Goal: Information Seeking & Learning: Find contact information

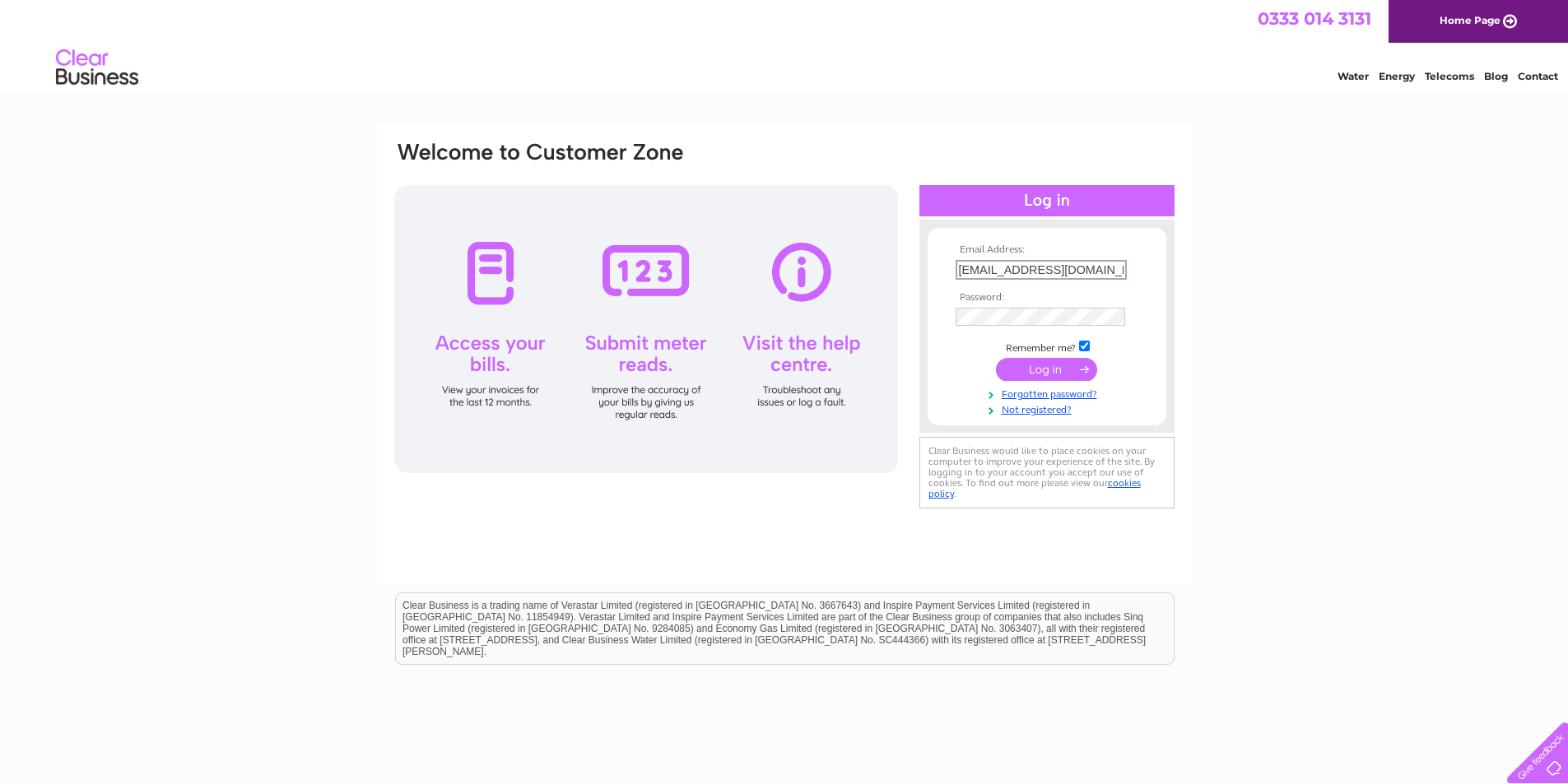
scroll to position [0, 15]
type input "innfo.amazoniaphone@gmail.com"
click at [996, 358] on input "submit" at bounding box center [1046, 369] width 102 height 23
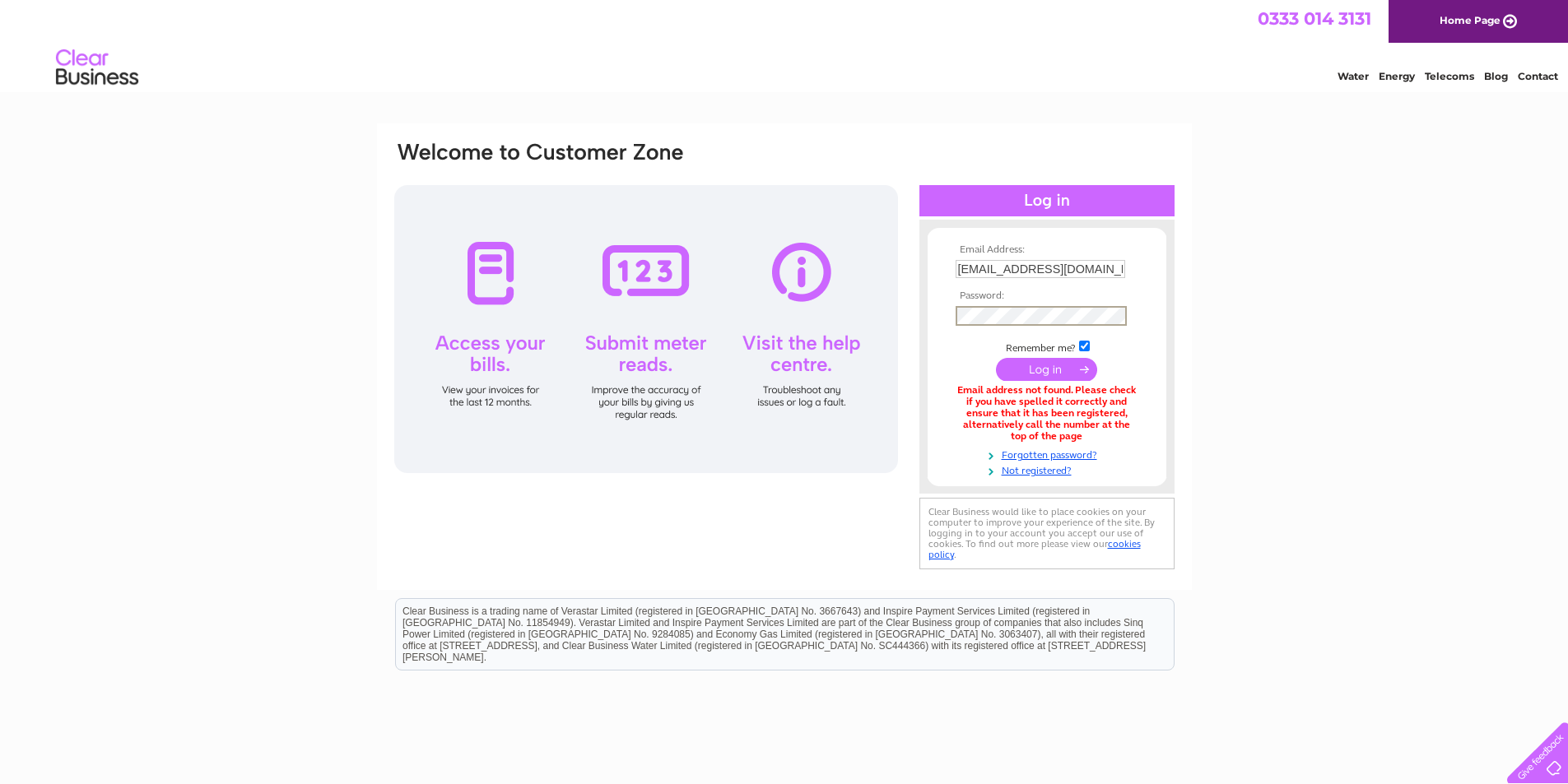
click at [968, 267] on input "[EMAIL_ADDRESS][DOMAIN_NAME]" at bounding box center [1040, 269] width 169 height 18
type input "info.amazoniaphone@gmail.com"
click at [996, 358] on input "submit" at bounding box center [1046, 369] width 102 height 23
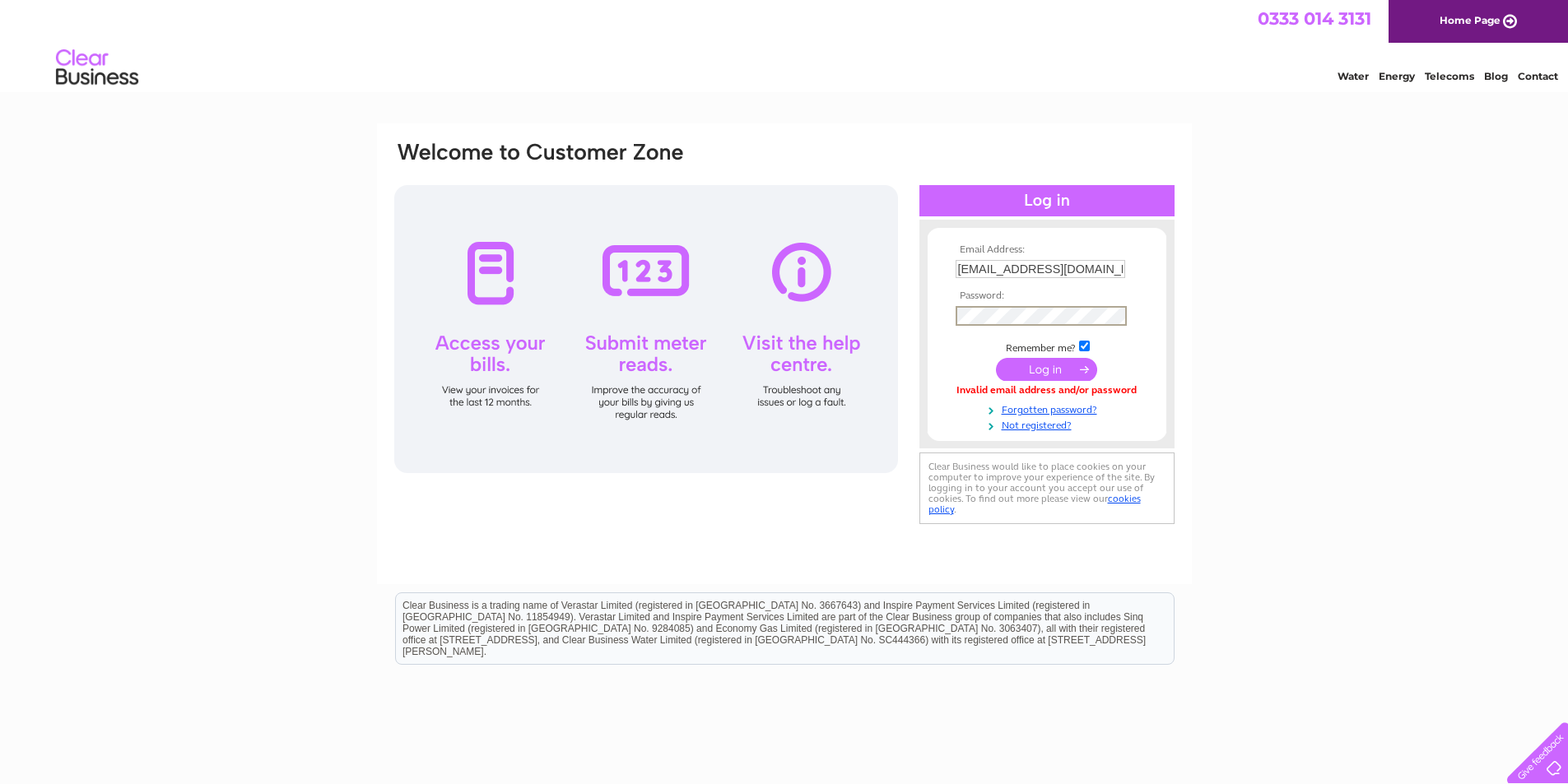
click at [996, 358] on input "submit" at bounding box center [1046, 369] width 102 height 23
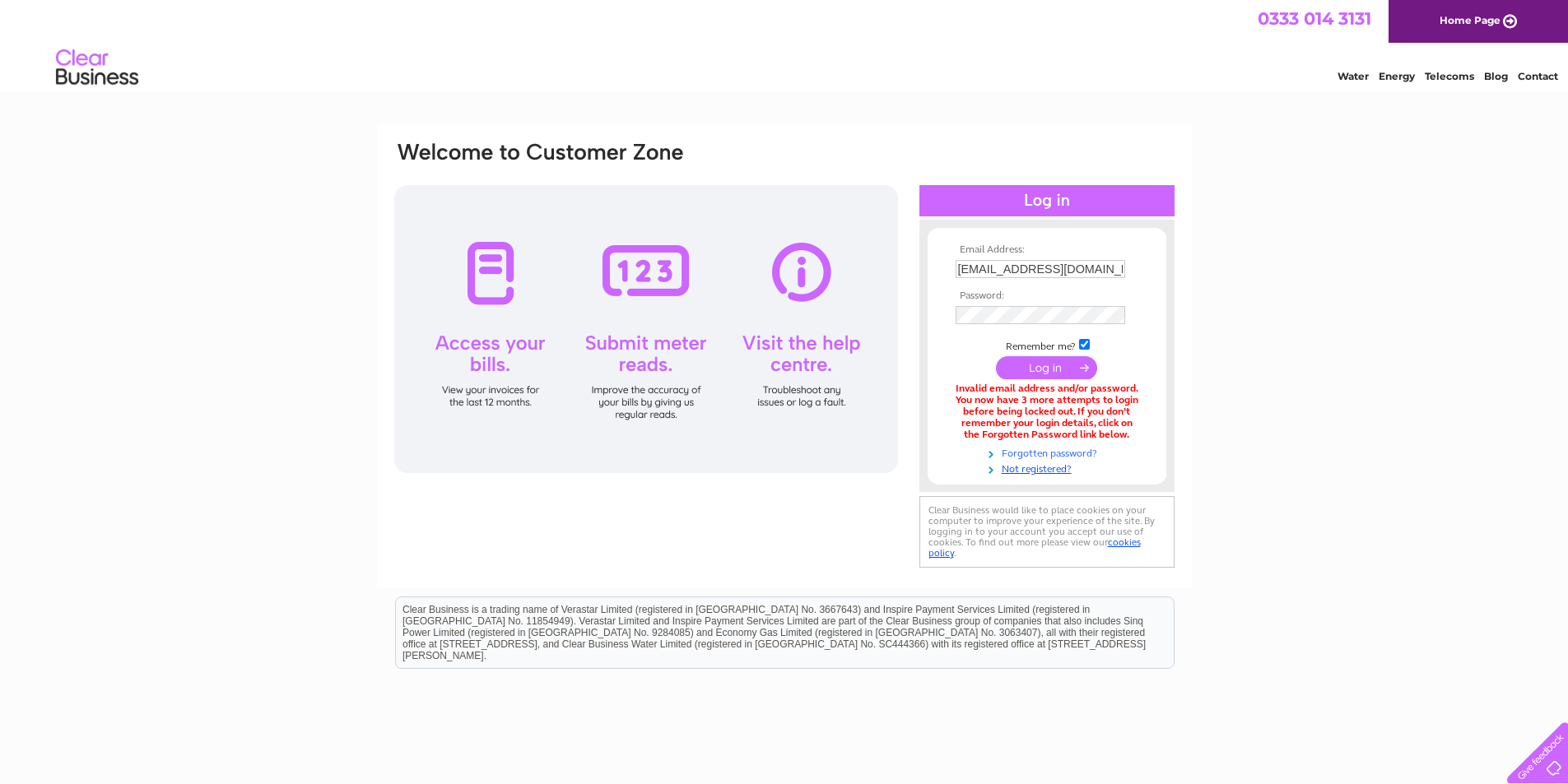
click at [1028, 452] on link "Forgotten password?" at bounding box center [1049, 452] width 187 height 16
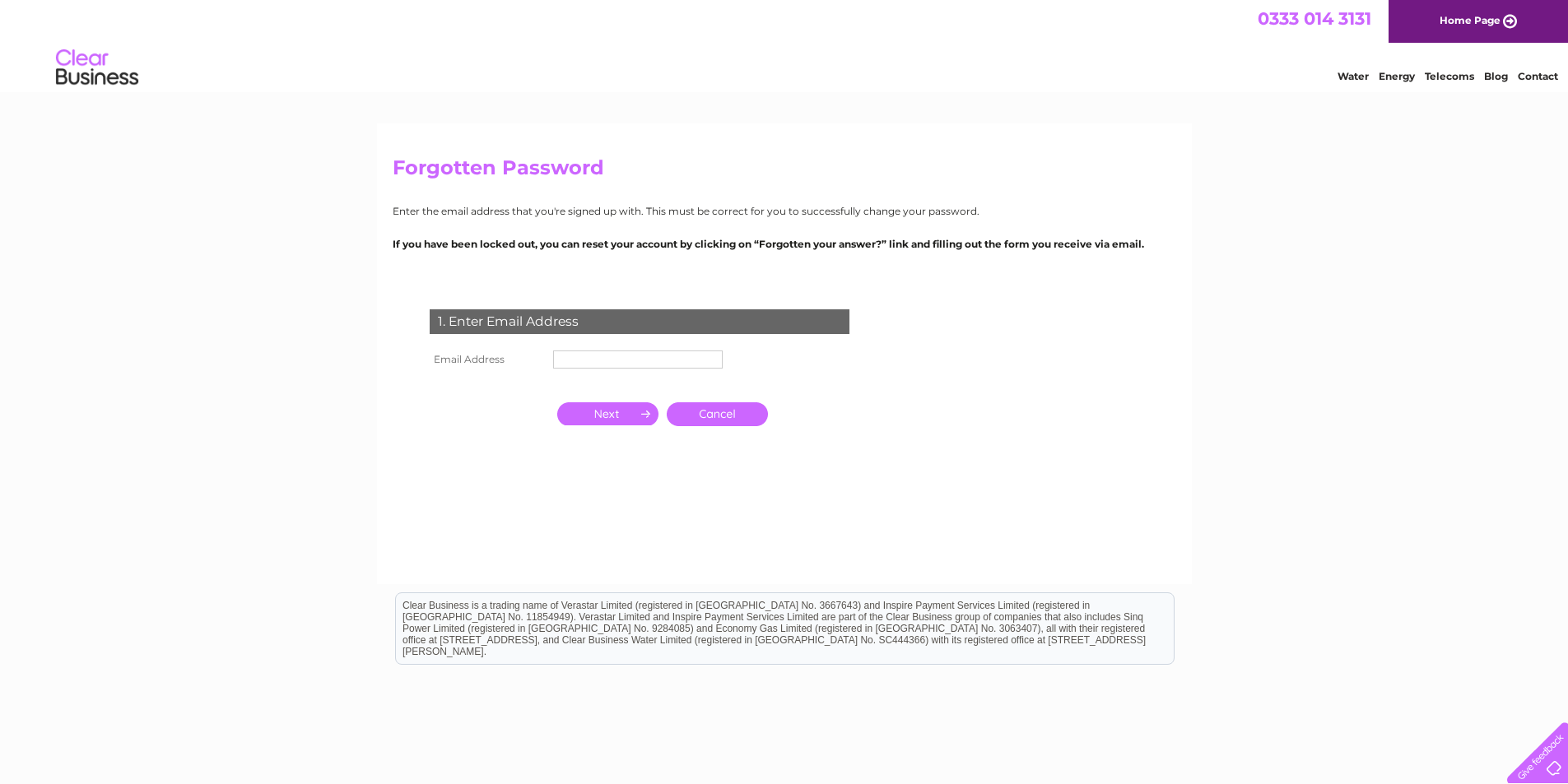
click at [671, 364] on input "text" at bounding box center [637, 360] width 169 height 18
type input "info.amazoniaphone@gmail.com"
click at [623, 418] on input "button" at bounding box center [608, 415] width 102 height 23
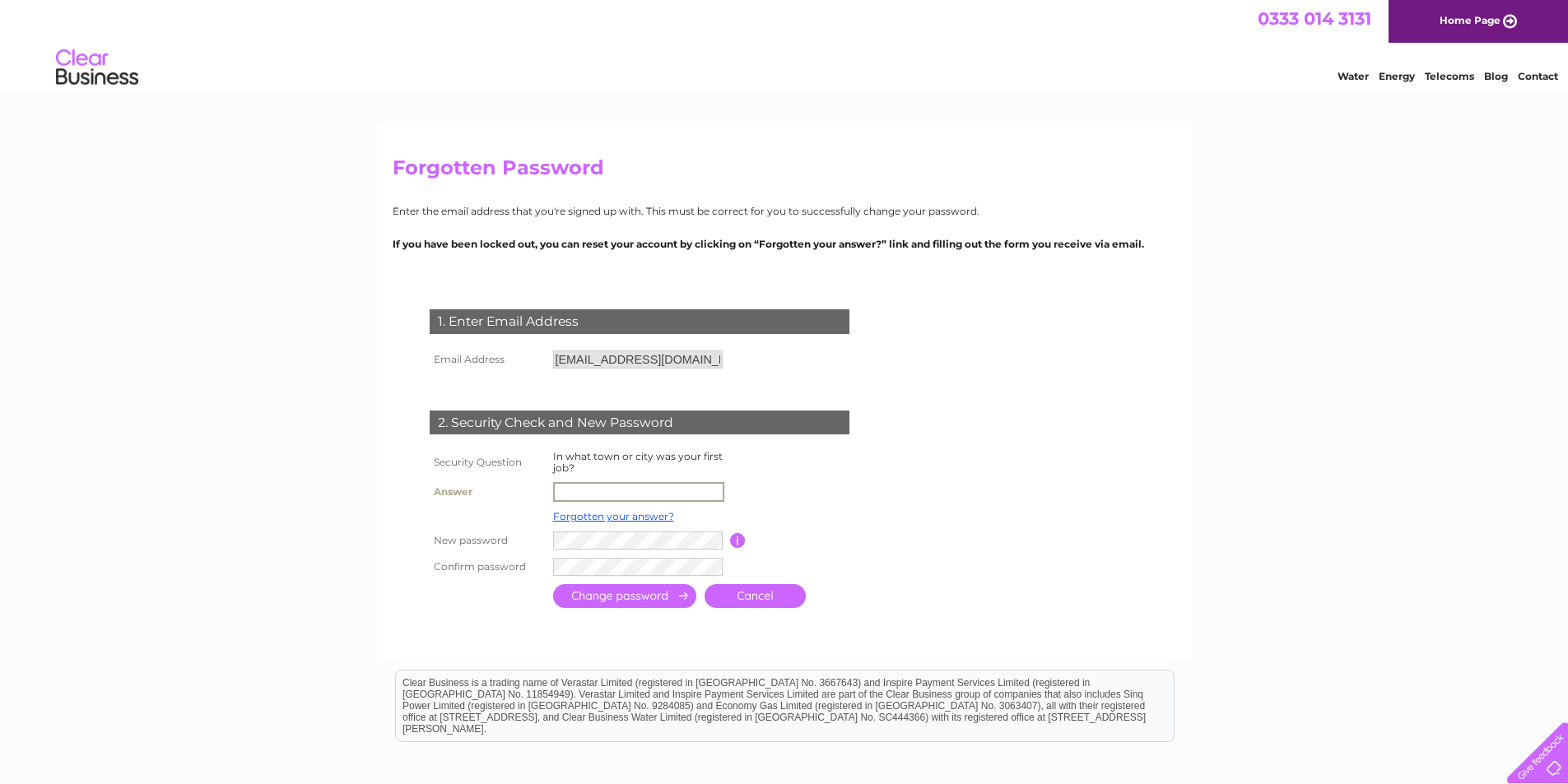
click at [624, 491] on input "text" at bounding box center [638, 492] width 171 height 20
type input "manchester"
click at [553, 585] on input "submit" at bounding box center [624, 596] width 143 height 24
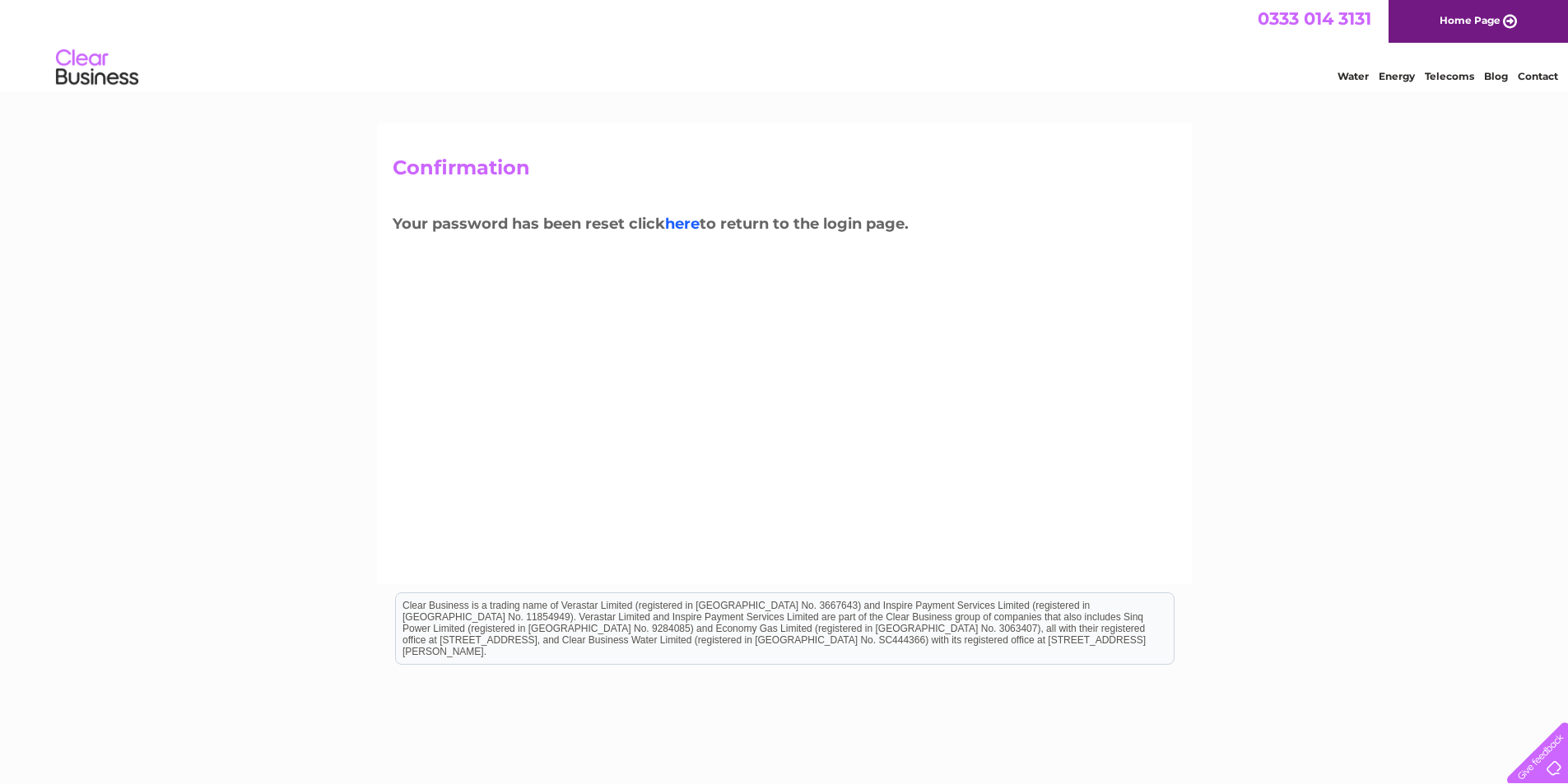
click at [691, 219] on link "here" at bounding box center [683, 224] width 35 height 18
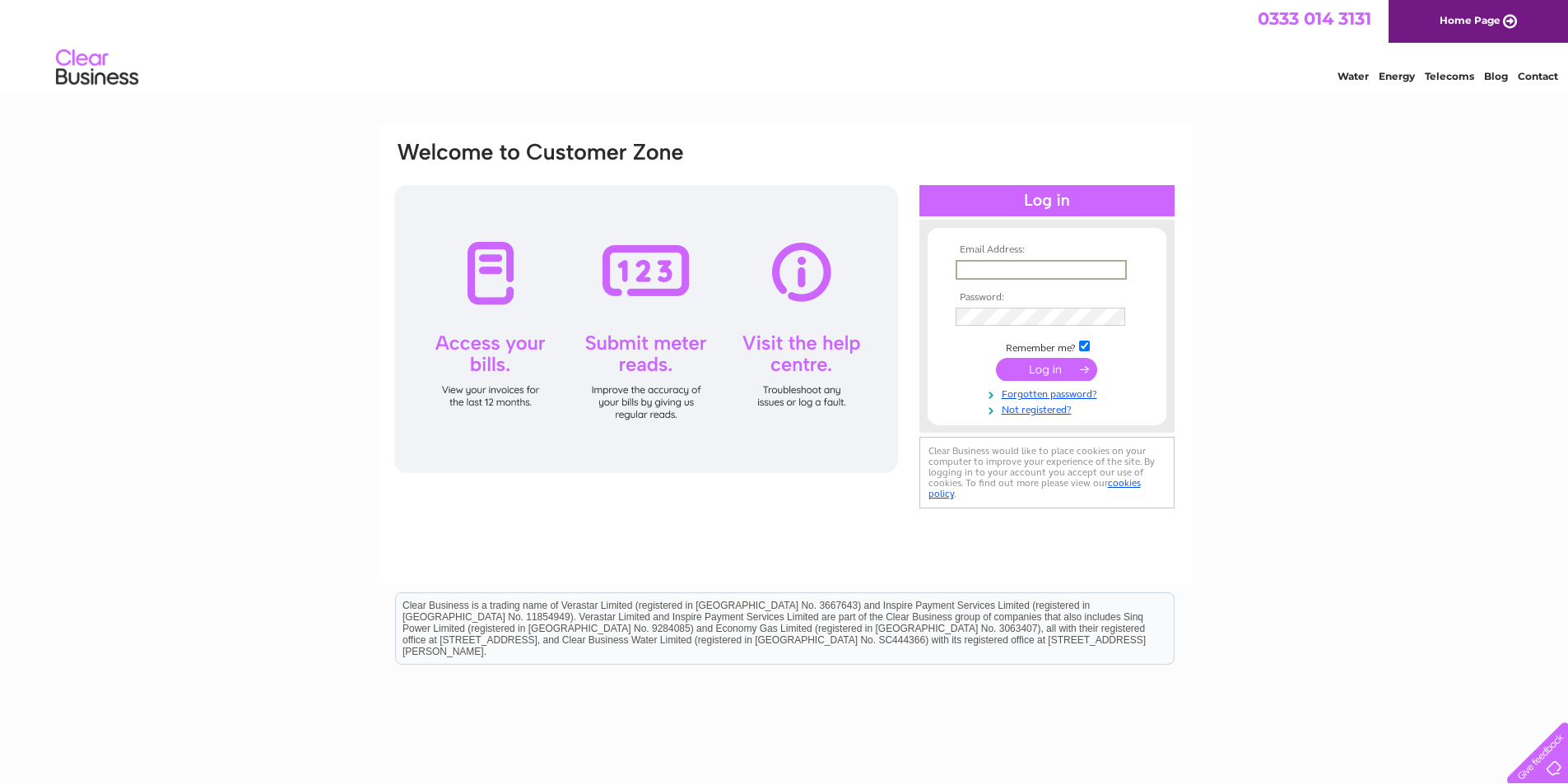
click at [1002, 264] on input "text" at bounding box center [1041, 270] width 171 height 20
type input "info.amazoniaphone@gmail.com"
click at [996, 358] on input "submit" at bounding box center [1046, 369] width 102 height 23
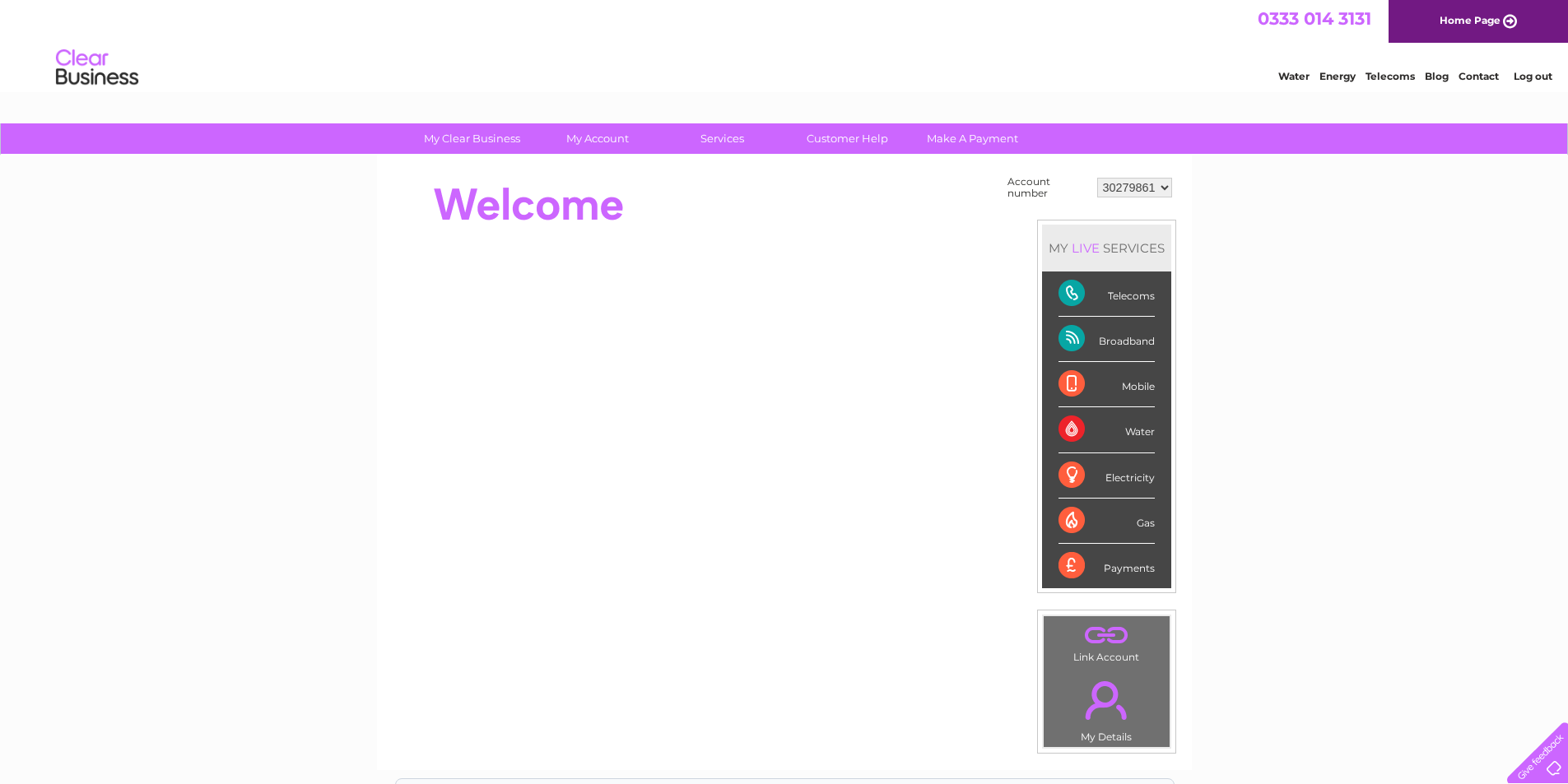
click at [1109, 344] on div "Broadband" at bounding box center [1107, 338] width 96 height 45
click at [1076, 335] on div "Broadband" at bounding box center [1107, 338] width 96 height 45
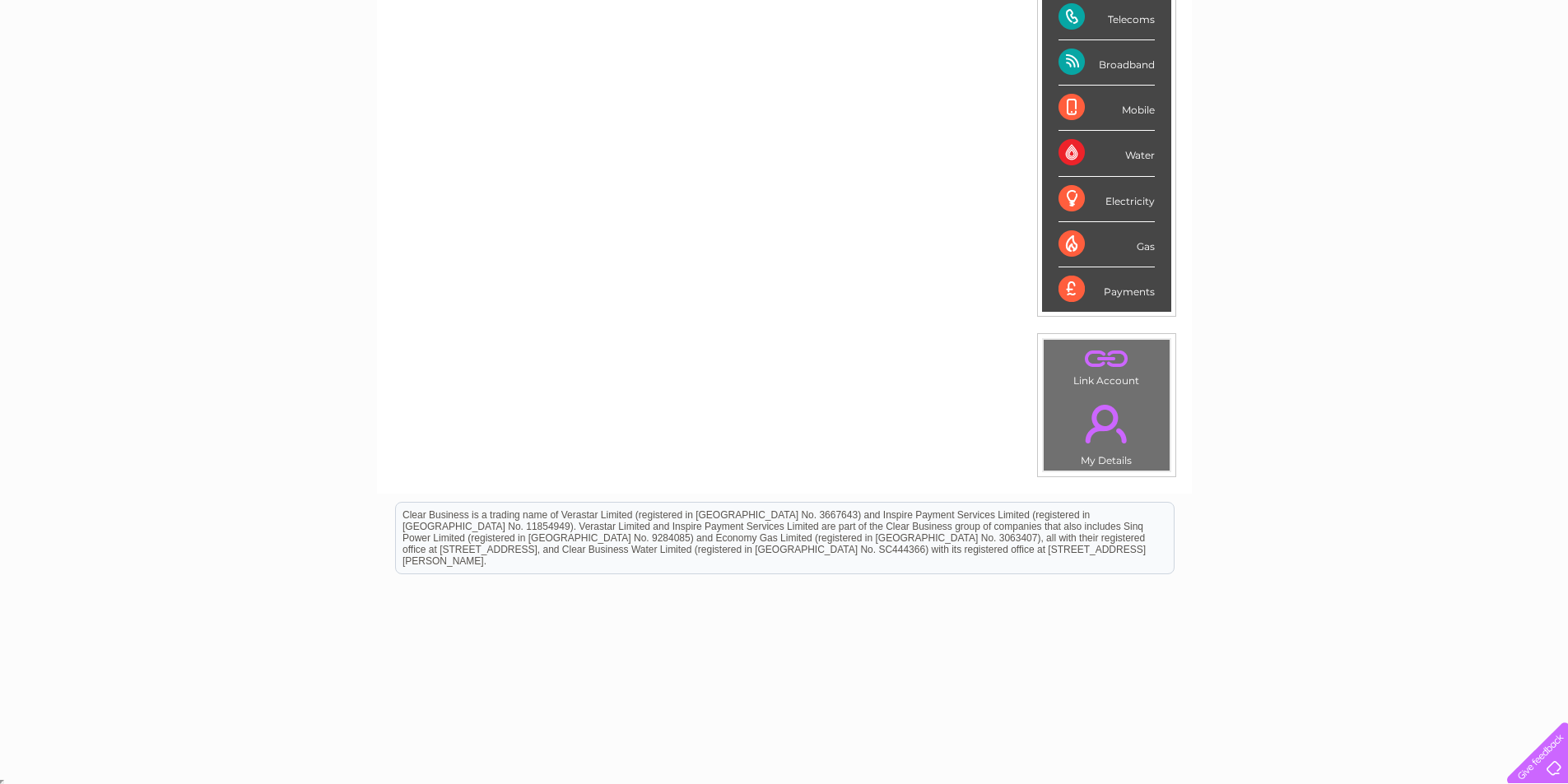
scroll to position [280, 0]
click at [1117, 288] on div "Payments" at bounding box center [1107, 286] width 96 height 45
click at [1079, 290] on div "Payments" at bounding box center [1107, 286] width 96 height 45
click at [1080, 290] on div "Payments" at bounding box center [1107, 286] width 96 height 45
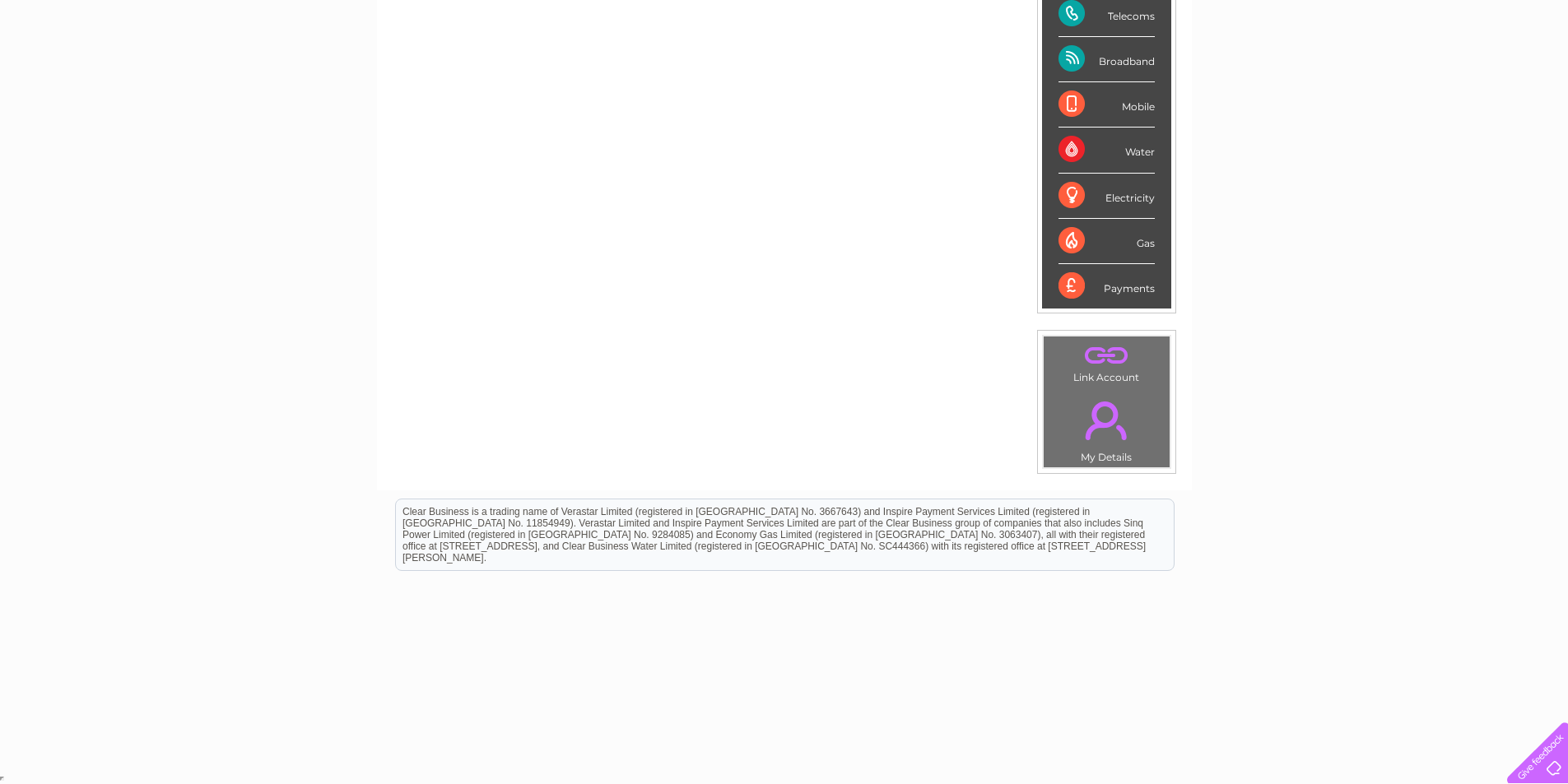
click at [1132, 290] on div "Payments" at bounding box center [1107, 286] width 96 height 45
click at [1054, 290] on li "Payments" at bounding box center [1107, 286] width 129 height 45
click at [1133, 404] on link "." at bounding box center [1107, 420] width 118 height 58
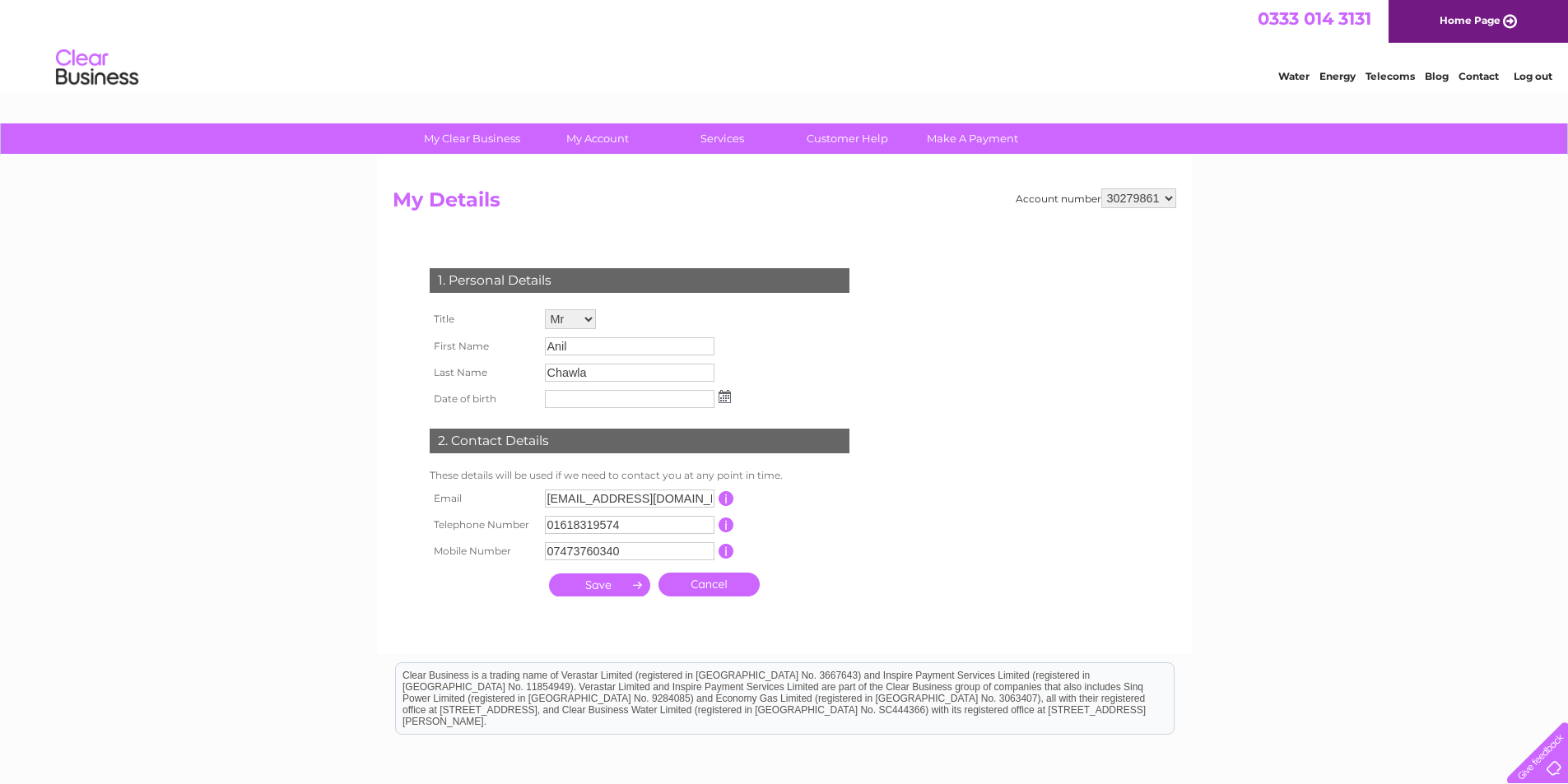
click at [665, 396] on input "text" at bounding box center [629, 399] width 169 height 18
click at [560, 402] on input "06061985" at bounding box center [630, 400] width 171 height 20
click at [577, 404] on input "06/061985" at bounding box center [630, 400] width 171 height 20
type input "06/06/1985"
click at [617, 587] on input "submit" at bounding box center [600, 585] width 102 height 23
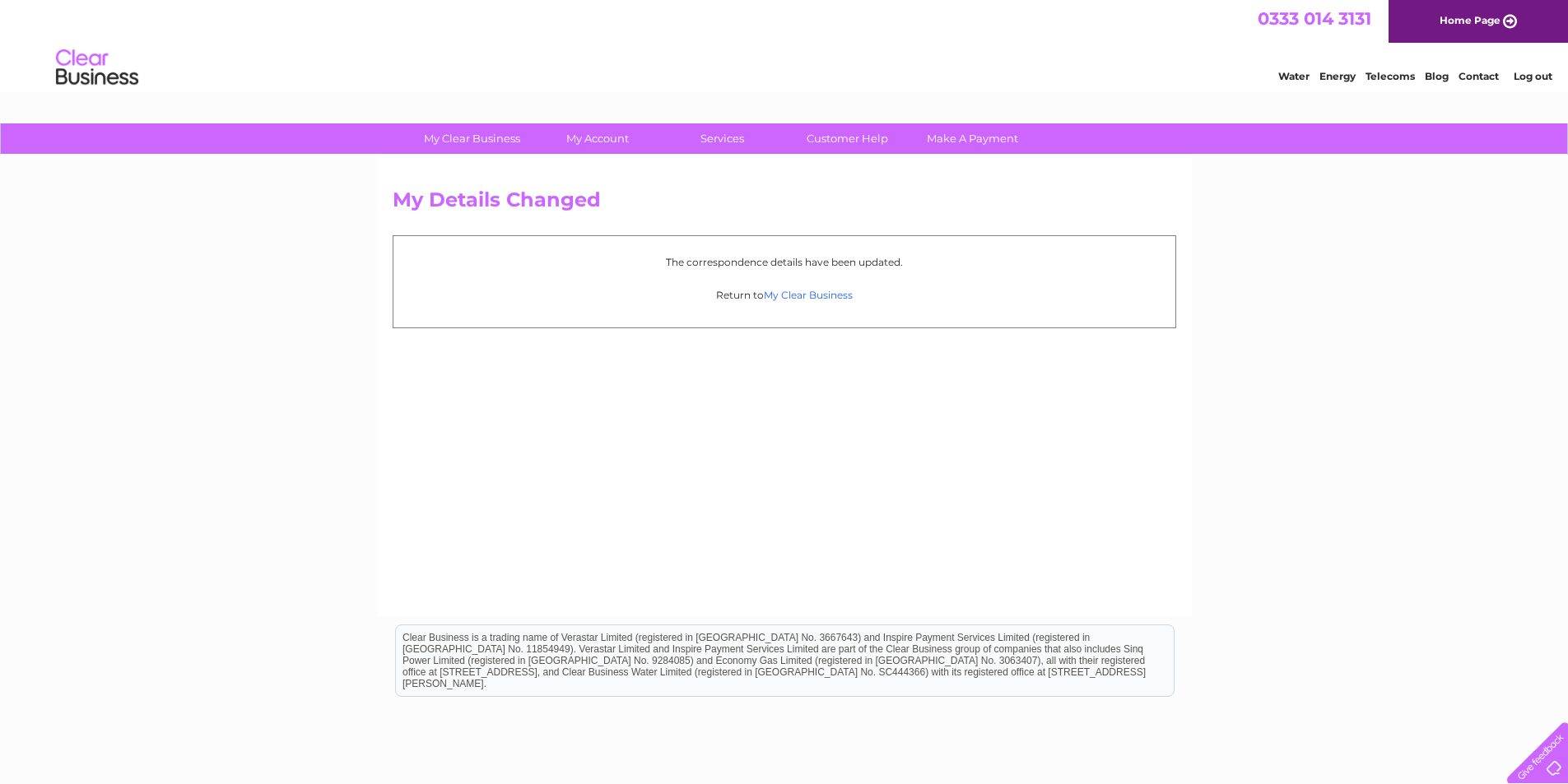
click at [810, 295] on link "My Clear Business" at bounding box center [808, 295] width 89 height 12
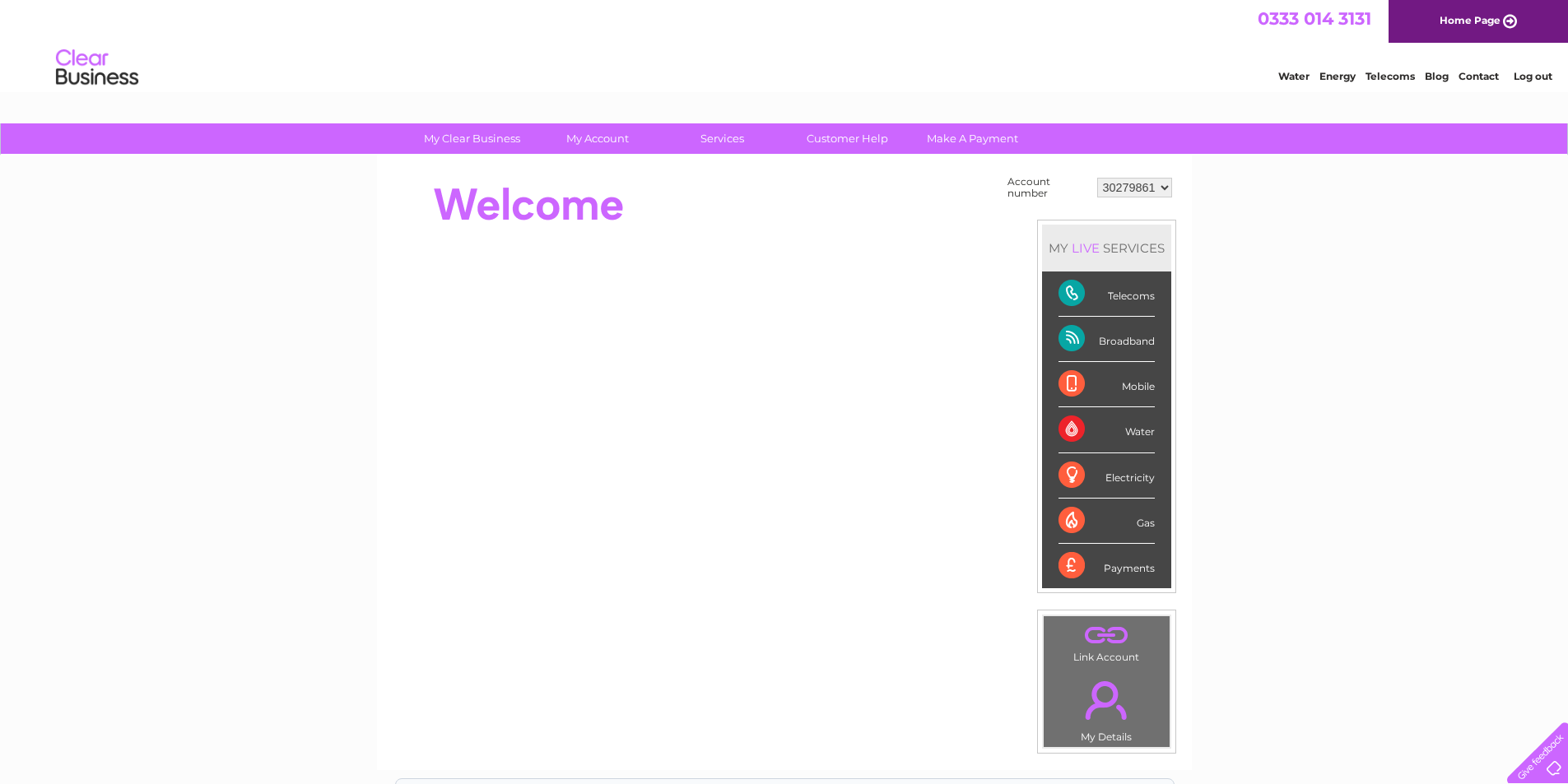
click at [1075, 567] on div "Payments" at bounding box center [1107, 565] width 96 height 45
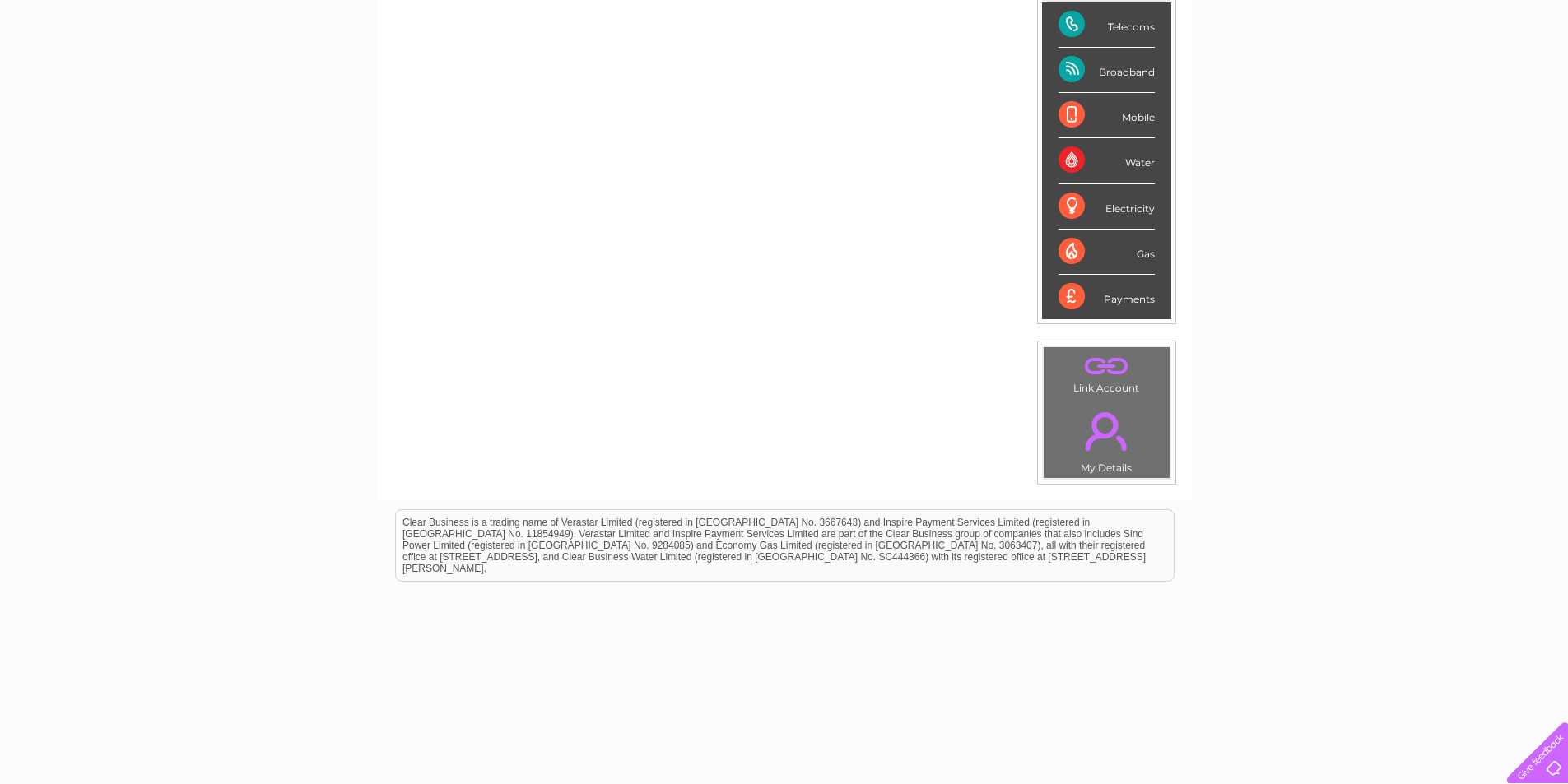
scroll to position [280, 0]
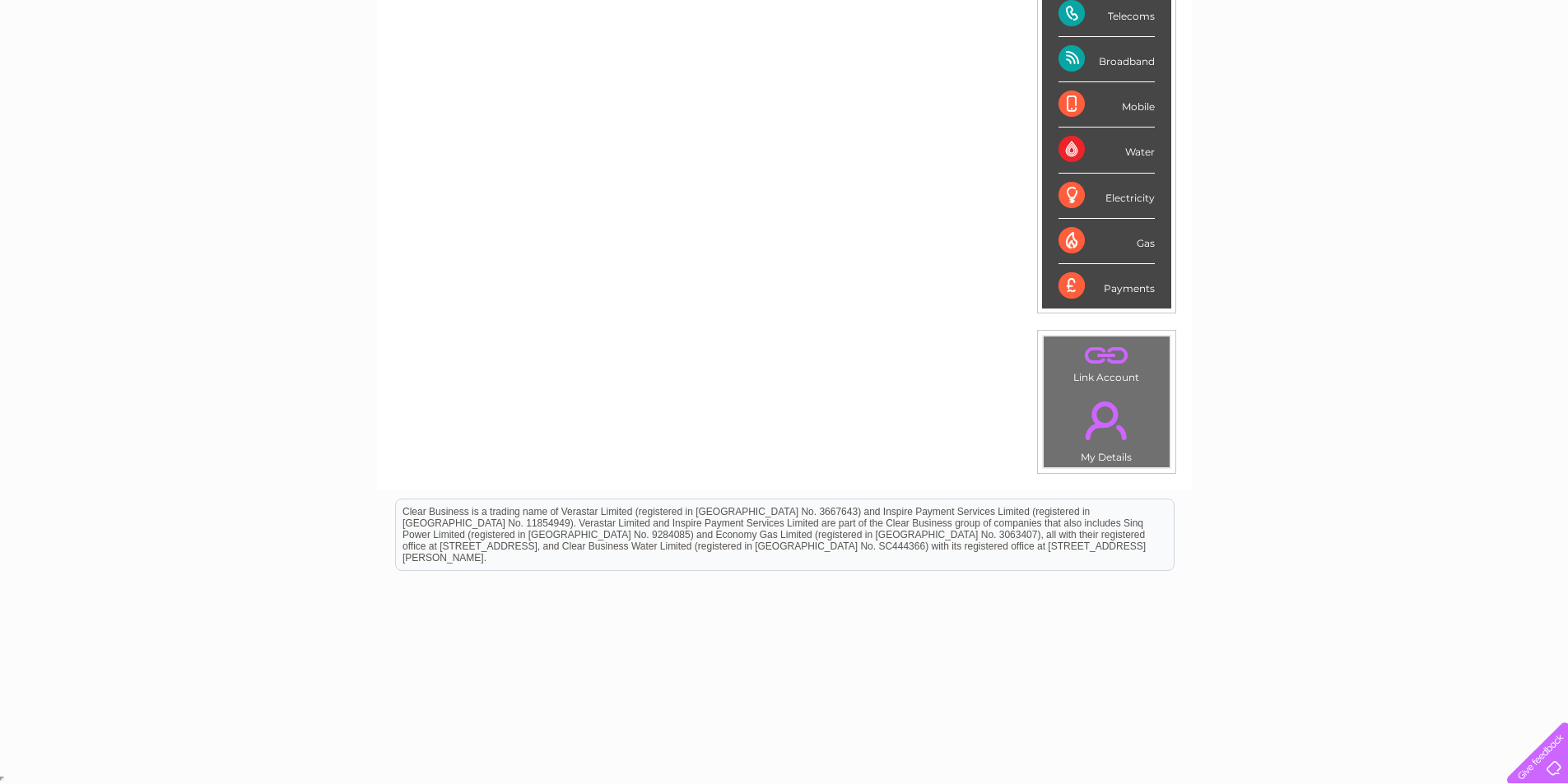
click at [1080, 286] on div "Payments" at bounding box center [1107, 286] width 96 height 45
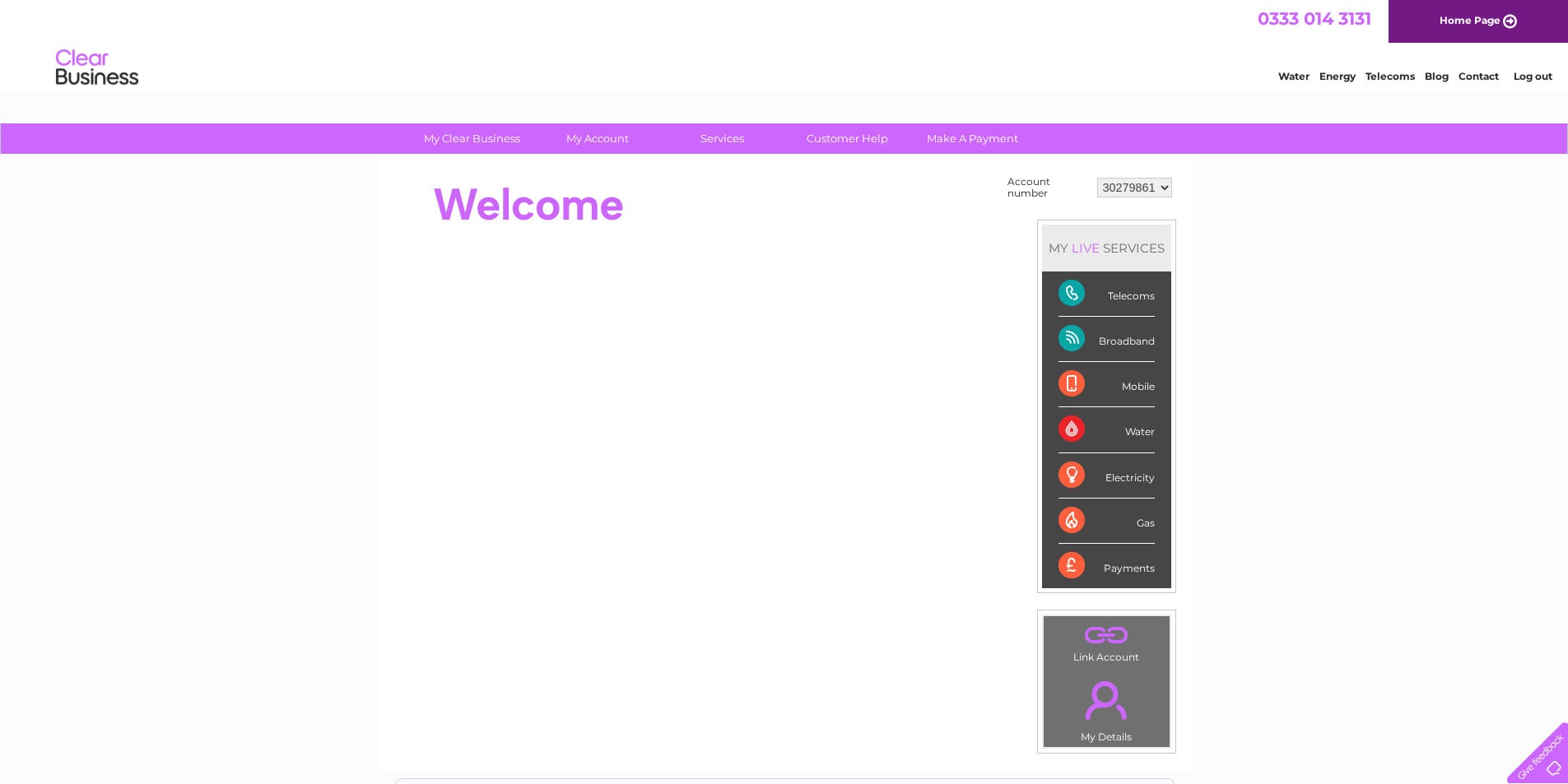
click at [1165, 186] on select "30279861" at bounding box center [1135, 188] width 75 height 20
click at [1076, 381] on div "Mobile" at bounding box center [1107, 384] width 96 height 45
click at [1125, 384] on div "Mobile" at bounding box center [1107, 384] width 96 height 45
click at [1165, 187] on select "30279861" at bounding box center [1135, 188] width 75 height 20
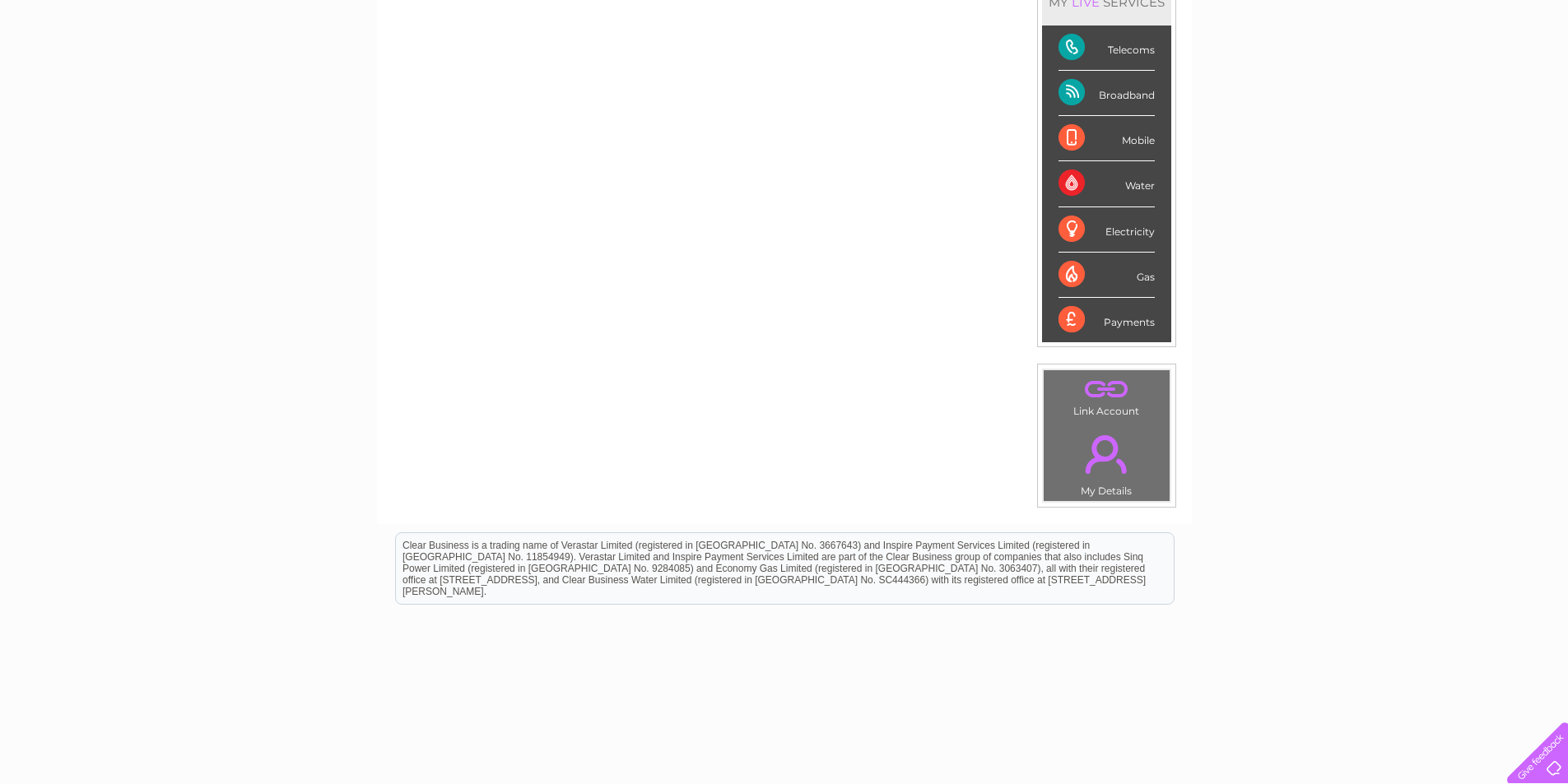
scroll to position [280, 0]
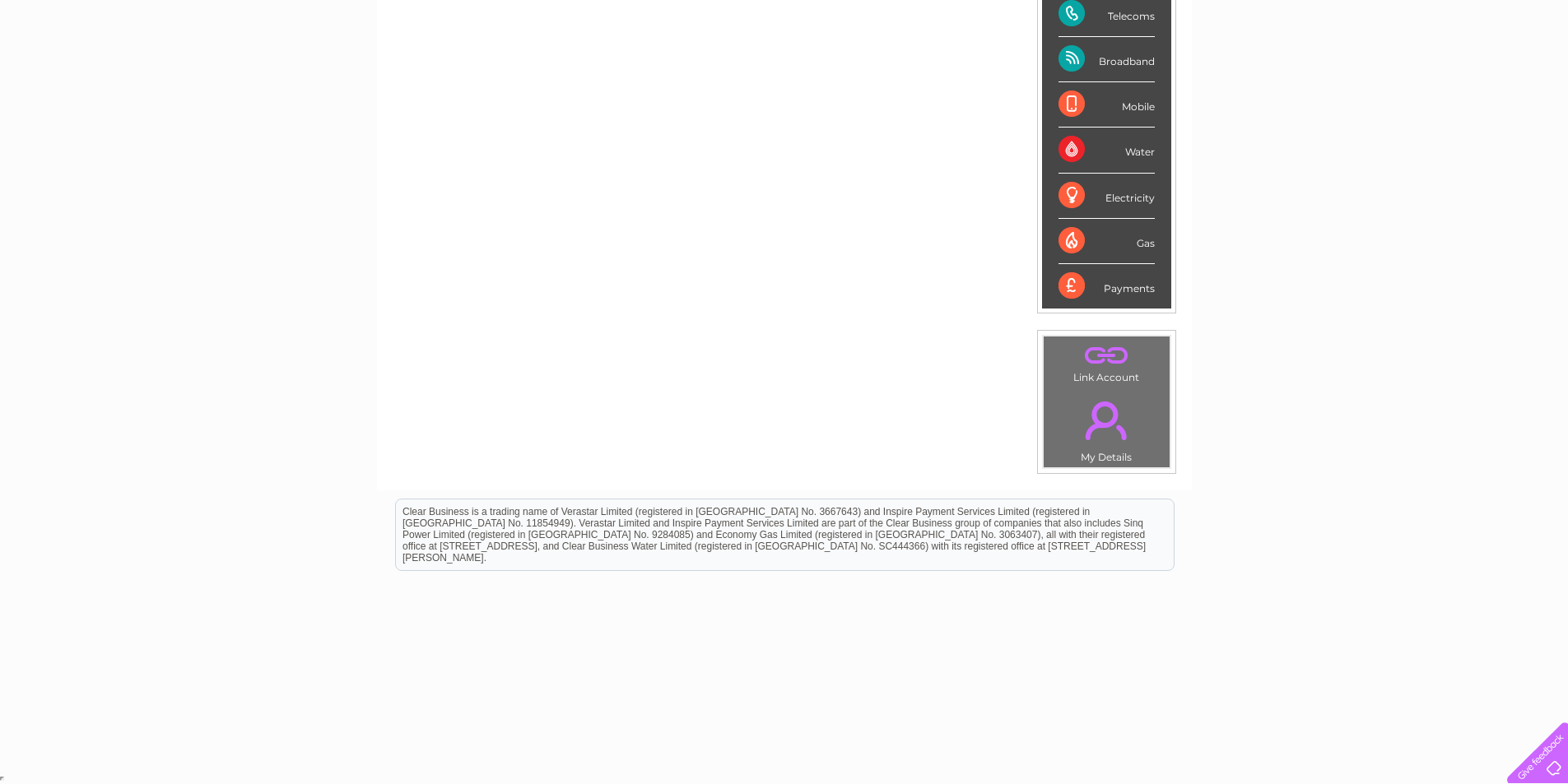
click at [1105, 417] on link "." at bounding box center [1107, 420] width 118 height 58
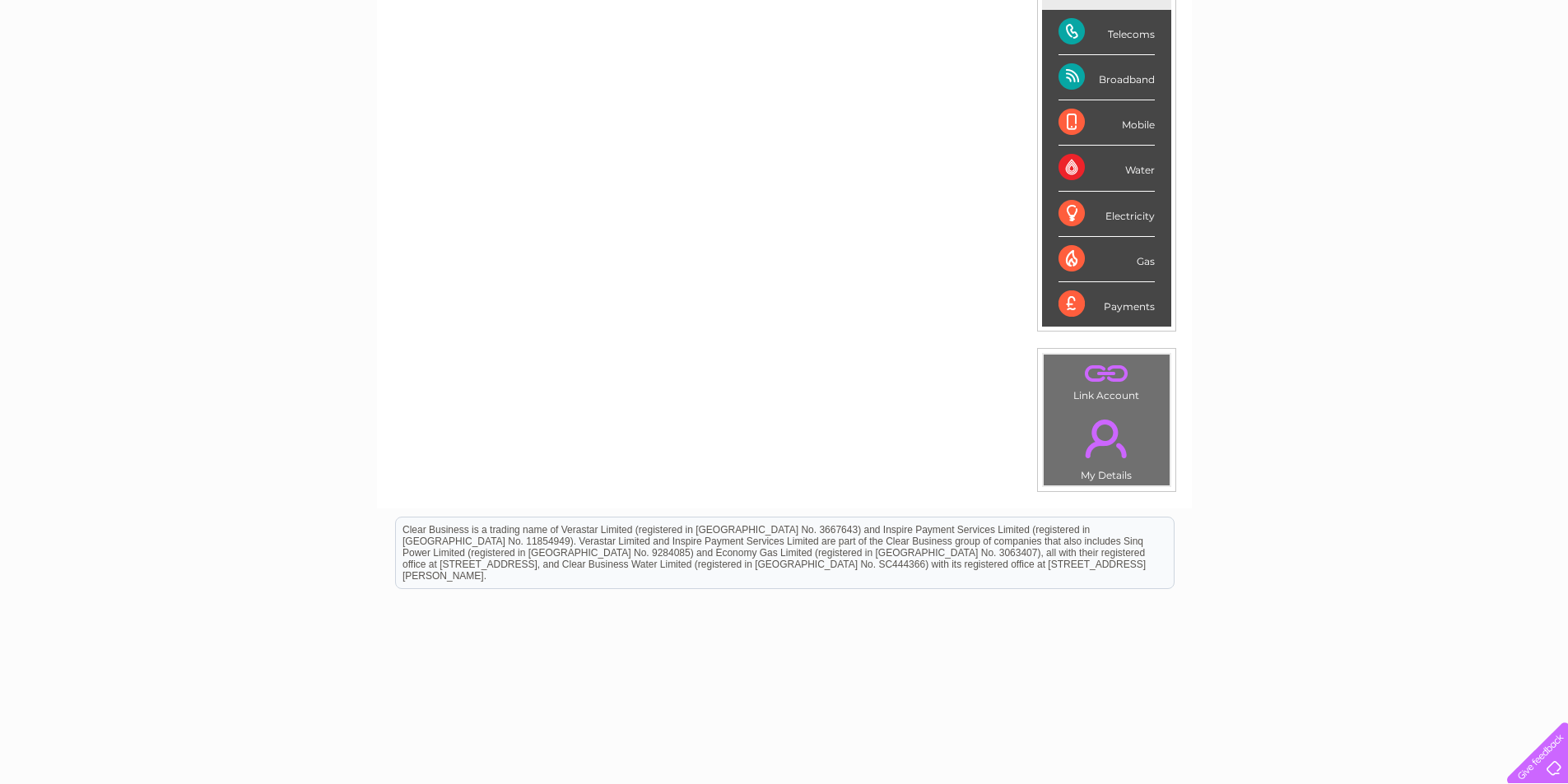
click at [1107, 370] on link "." at bounding box center [1107, 372] width 118 height 28
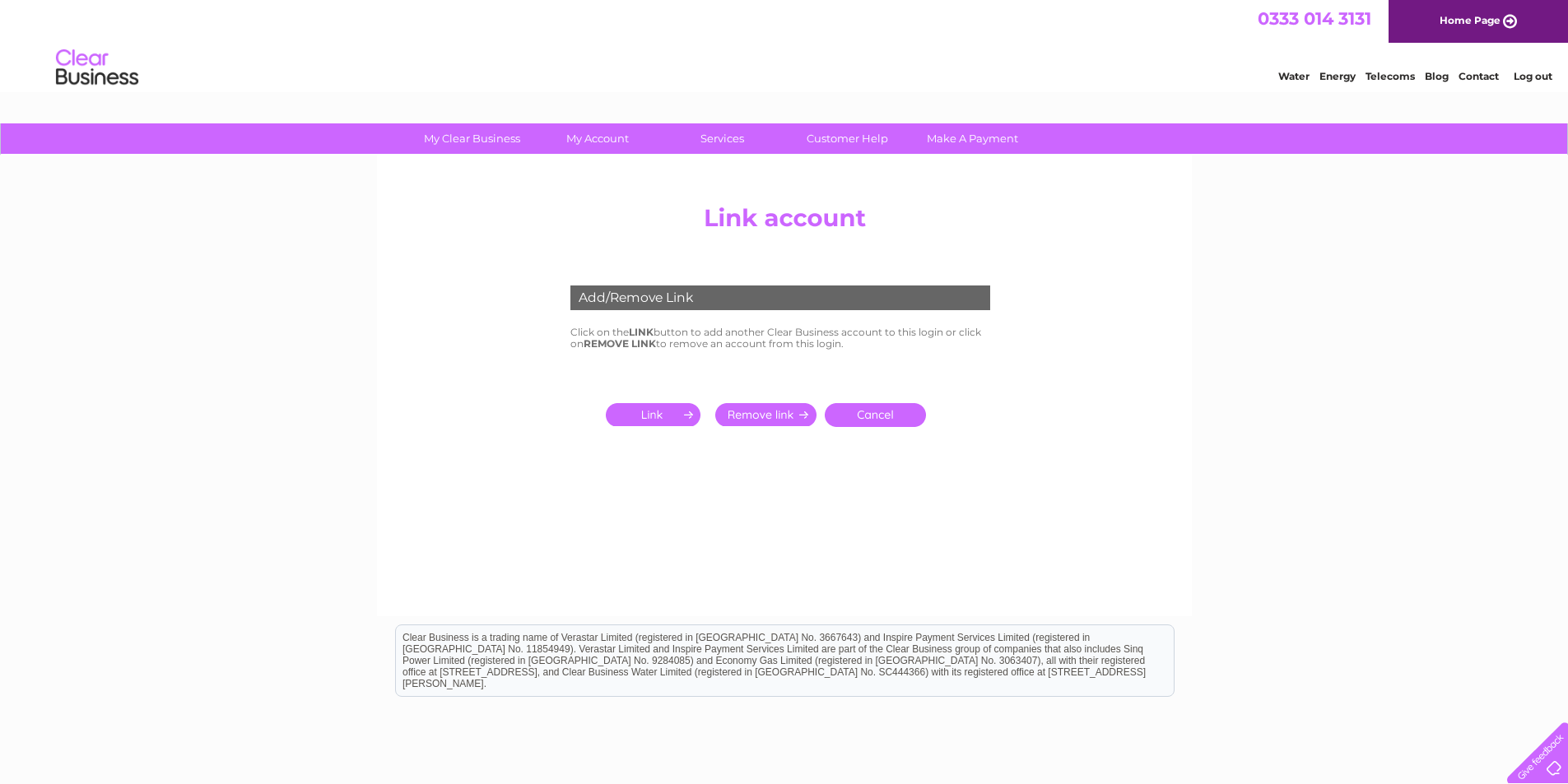
click at [637, 416] on input "submit" at bounding box center [656, 414] width 102 height 23
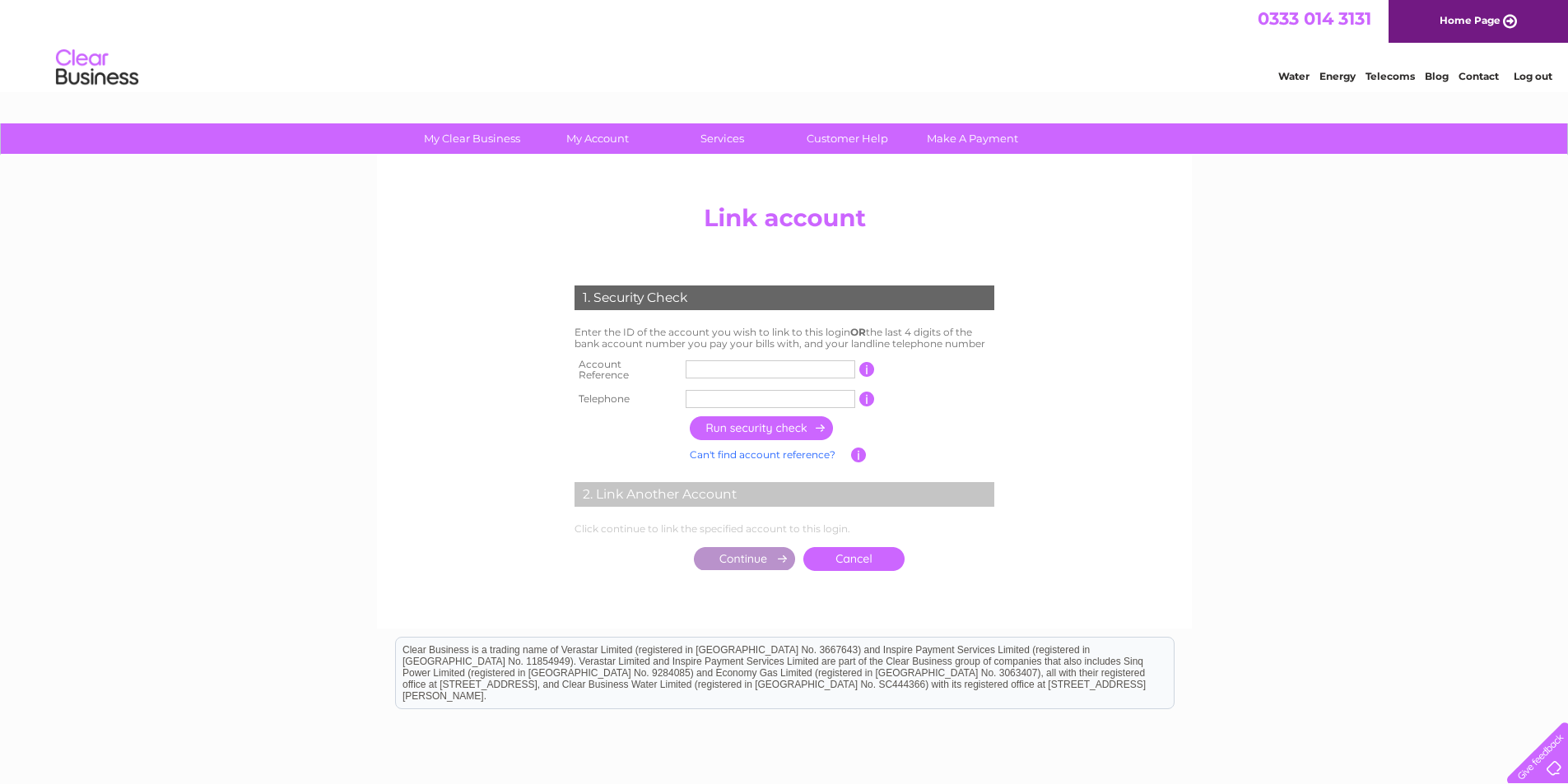
click at [871, 365] on input "button" at bounding box center [867, 370] width 16 height 15
click at [866, 370] on input "button" at bounding box center [867, 370] width 16 height 15
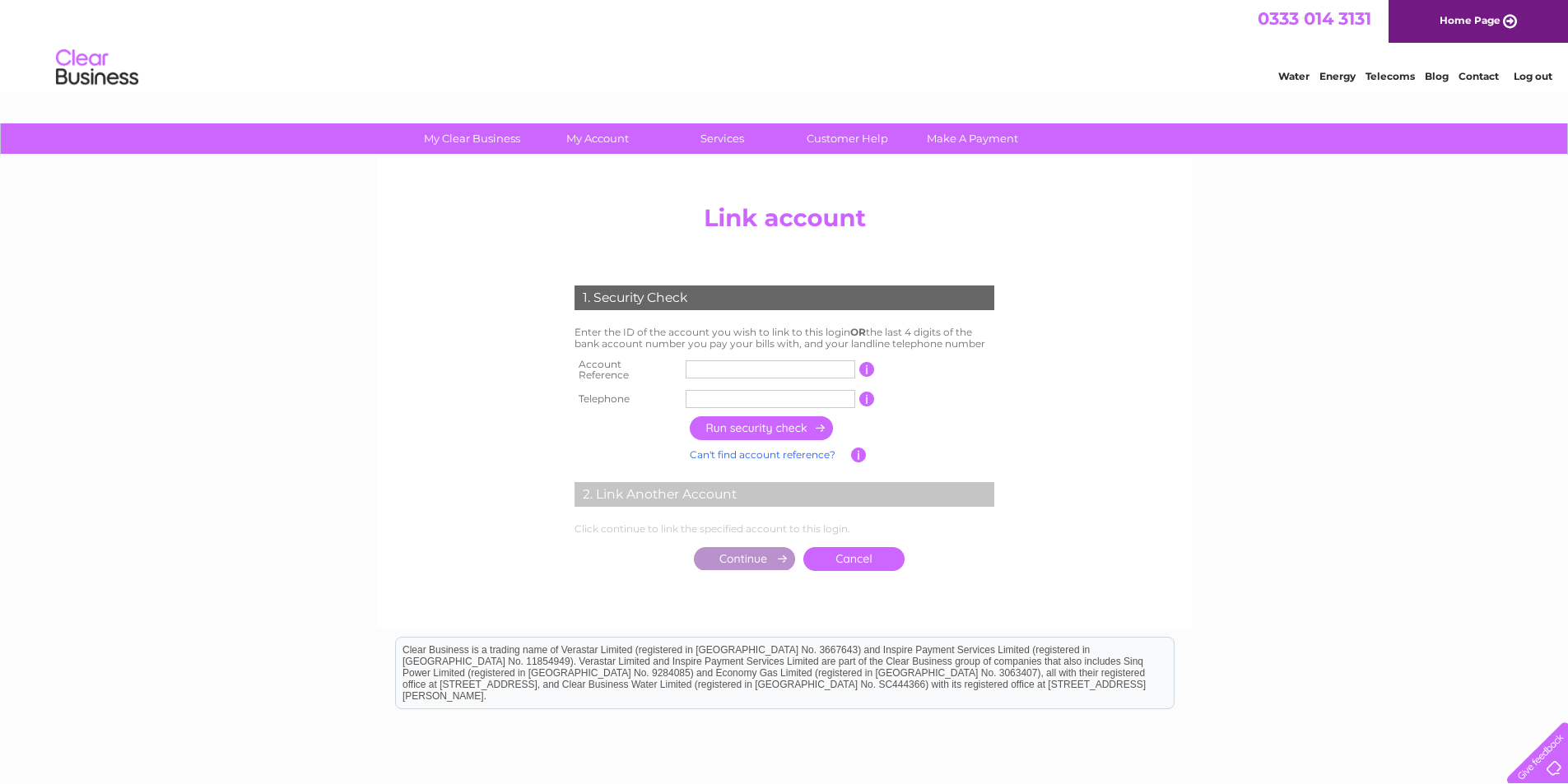
click at [866, 370] on input "button" at bounding box center [867, 370] width 16 height 15
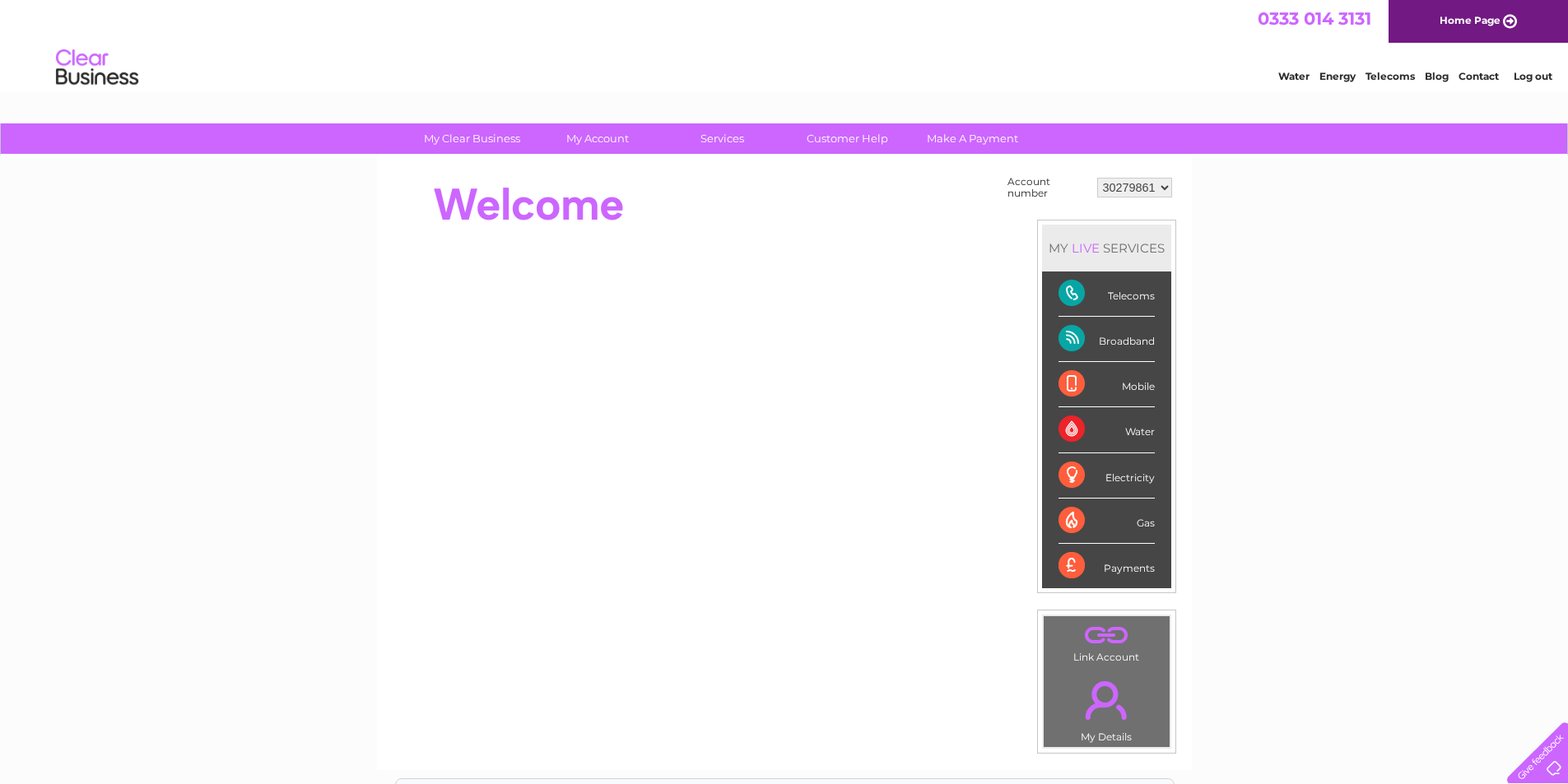
click at [1071, 335] on div "Broadband" at bounding box center [1107, 338] width 96 height 45
click at [1519, 18] on link "Home Page" at bounding box center [1478, 21] width 179 height 43
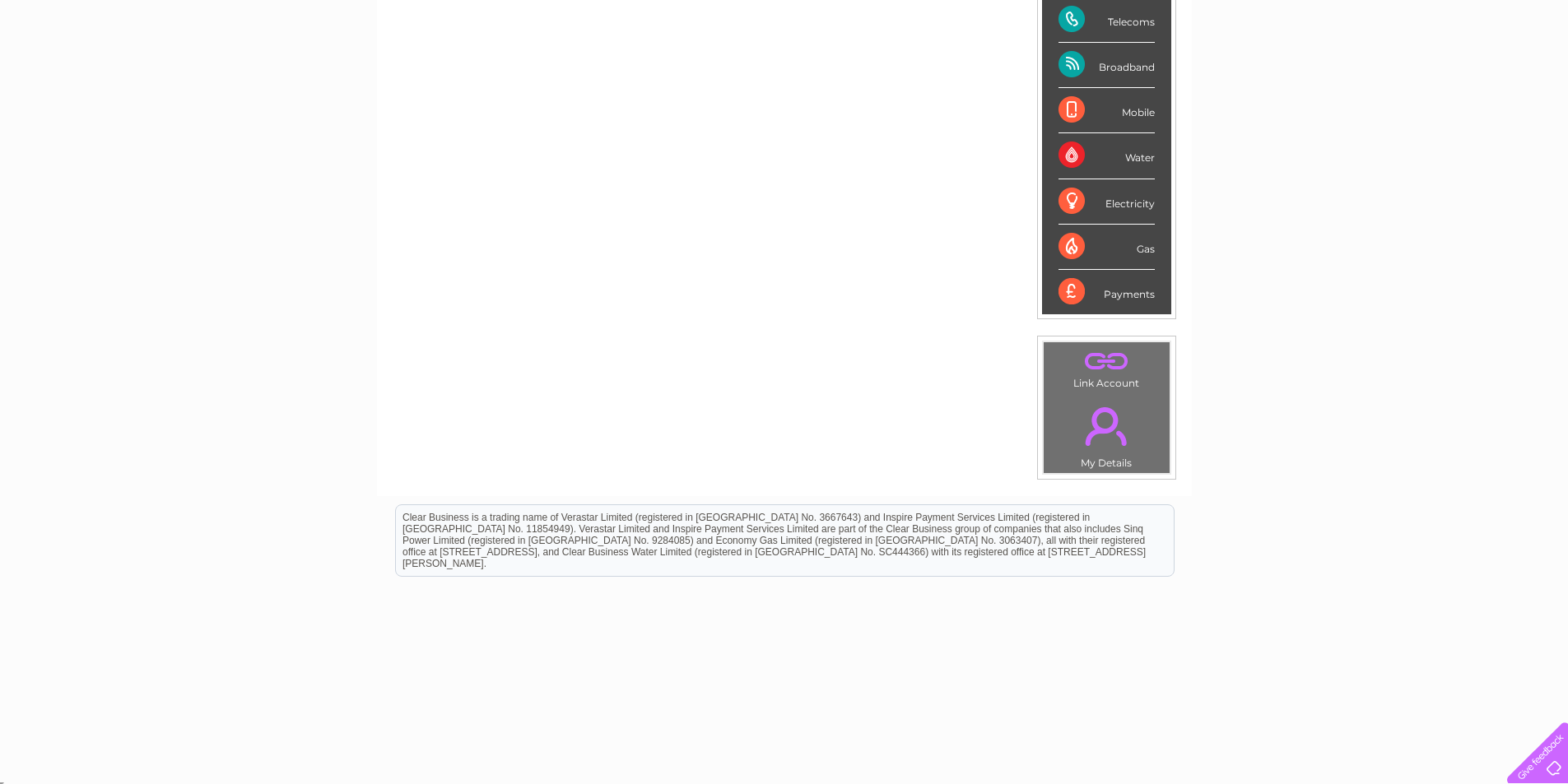
scroll to position [280, 0]
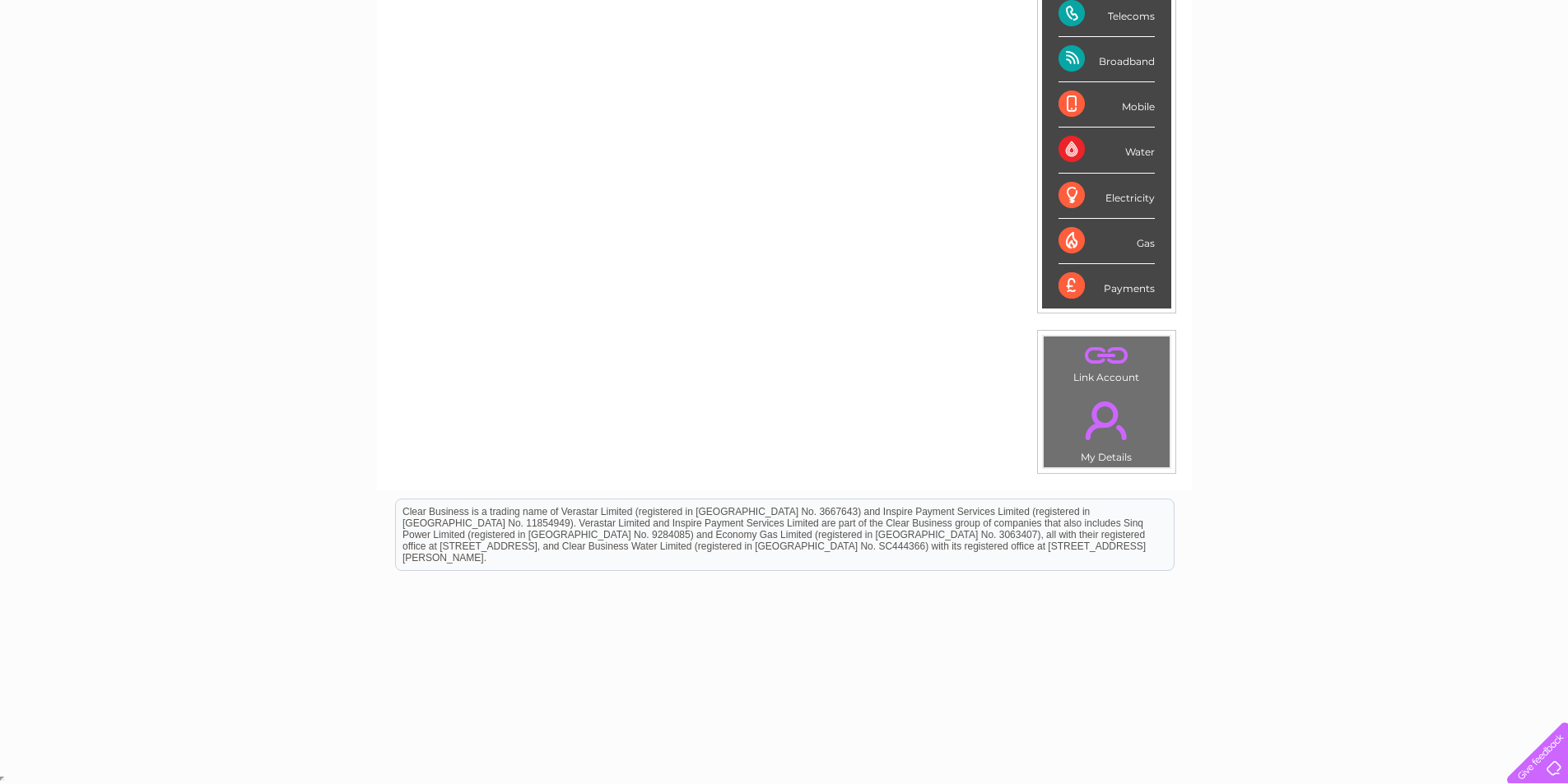
click at [1217, 562] on html "Clear Business is a trading name of Verastar Limited (registered in [GEOGRAPHIC…" at bounding box center [784, 542] width 1568 height 105
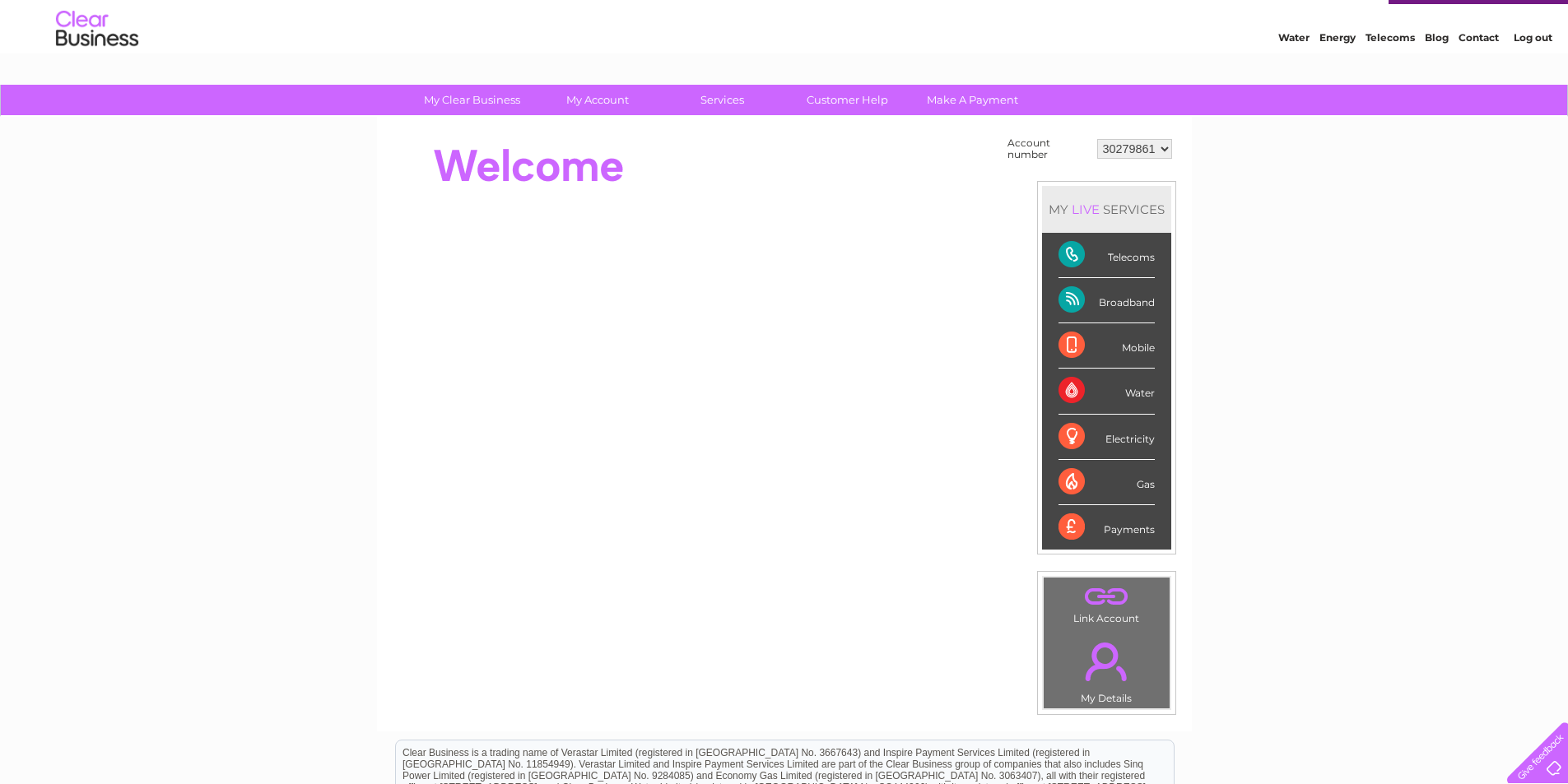
scroll to position [0, 0]
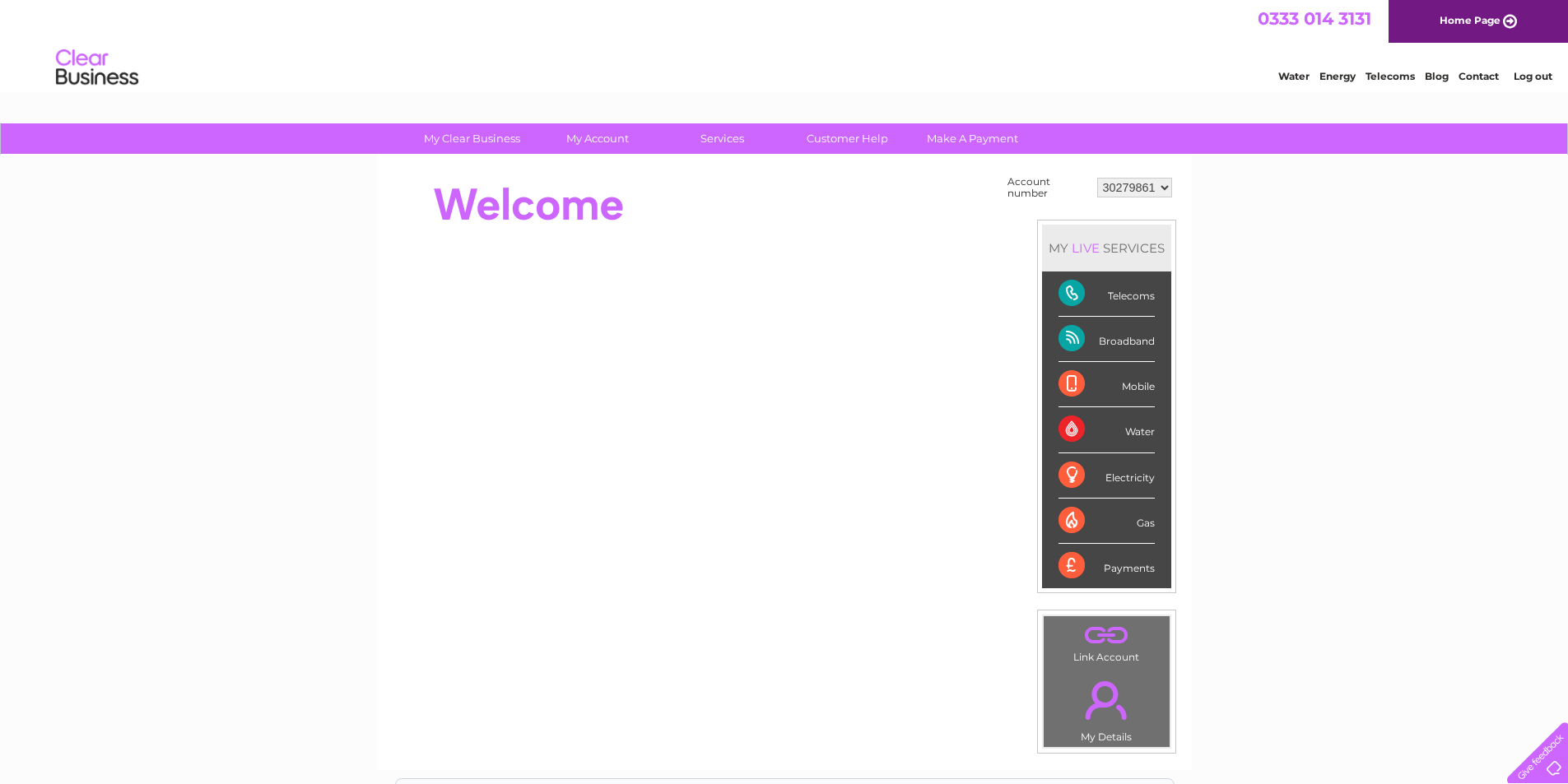
click at [1090, 246] on div "LIVE" at bounding box center [1086, 248] width 35 height 16
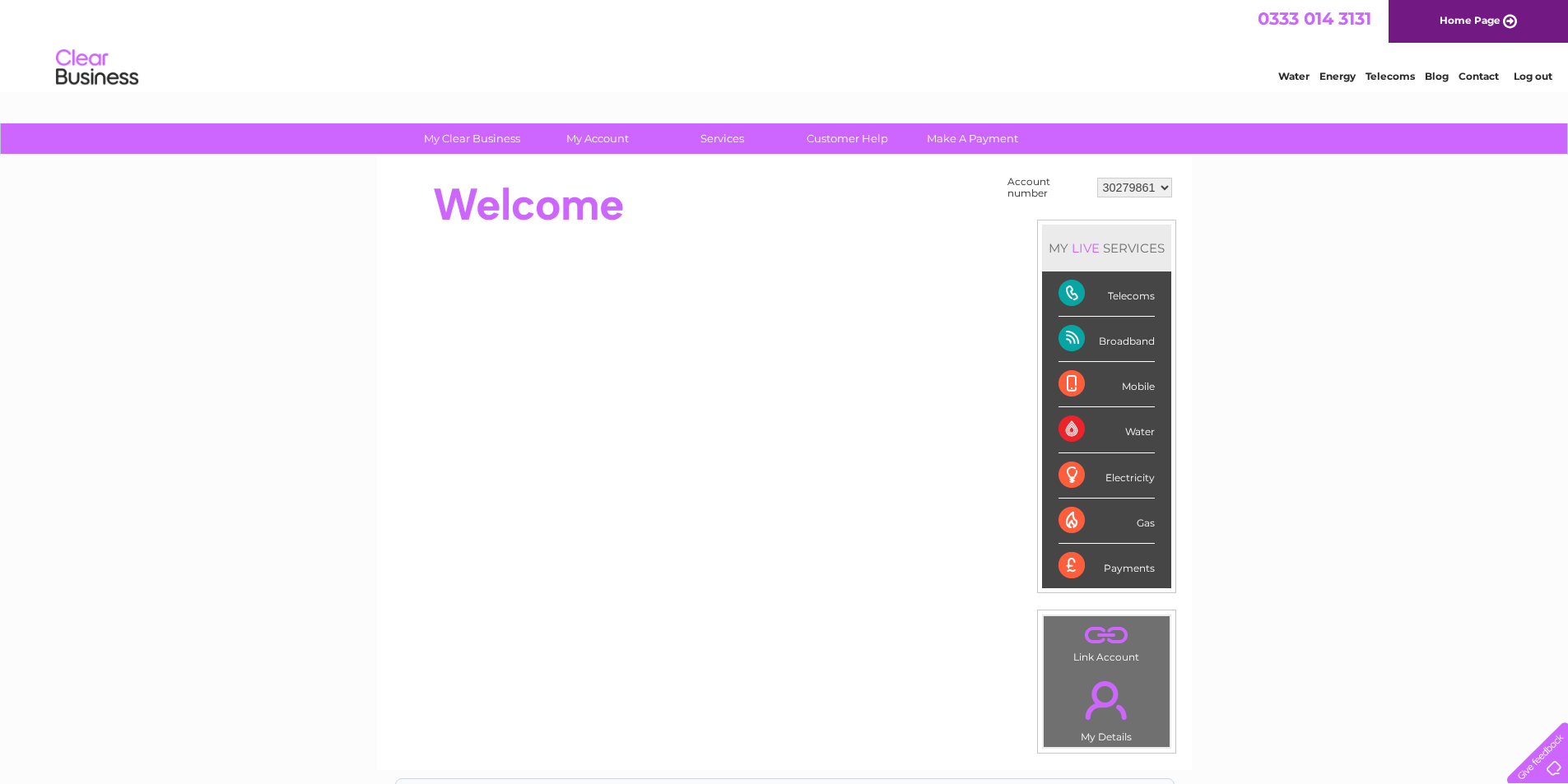
click at [1237, 250] on div "My Clear Business Login Details My Details My Preferences Link Account My Accou…" at bounding box center [784, 587] width 1568 height 928
click at [768, 224] on div at bounding box center [692, 205] width 600 height 66
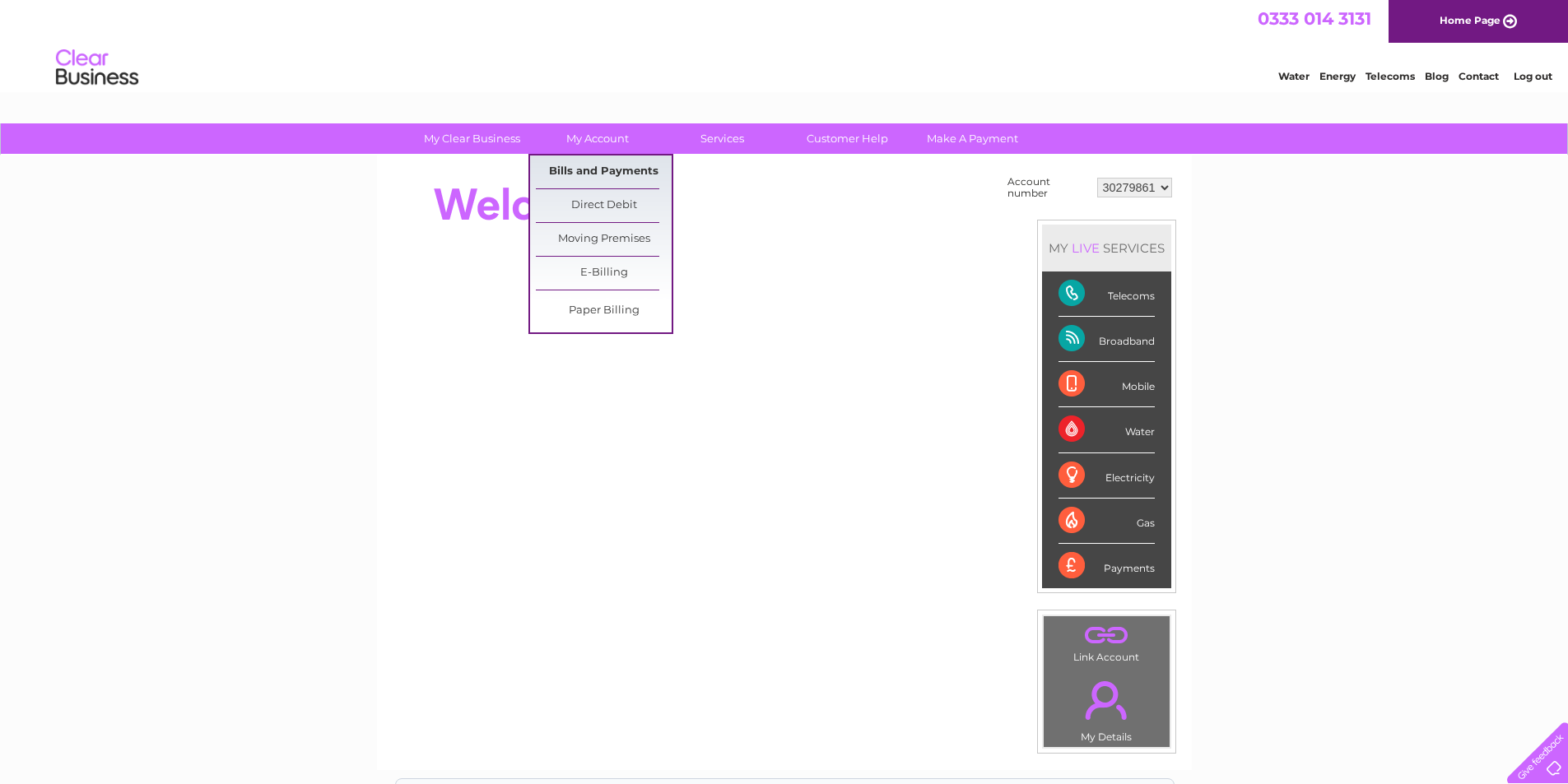
click at [625, 168] on link "Bills and Payments" at bounding box center [603, 172] width 135 height 33
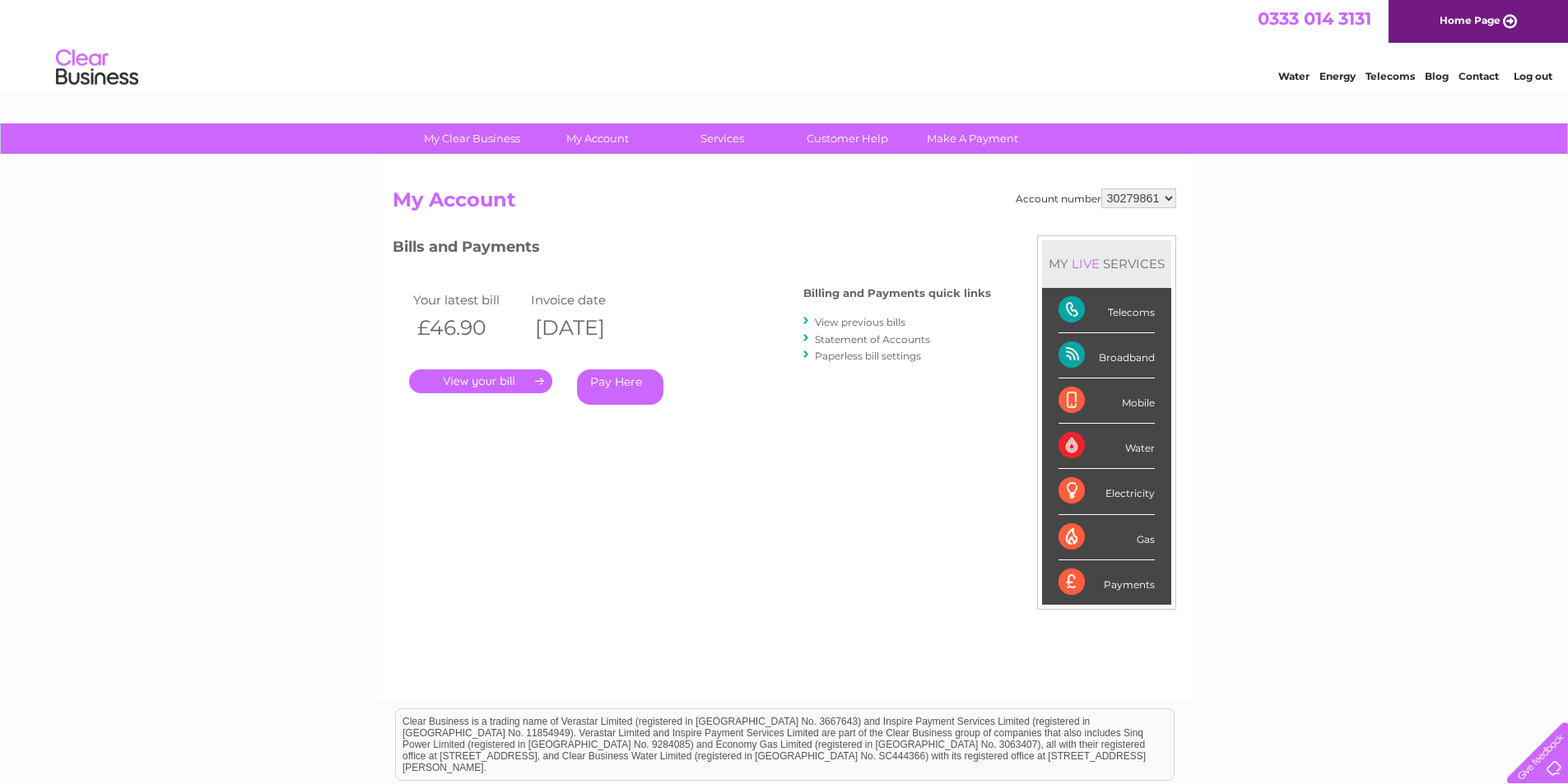
click at [865, 323] on link "View previous bills" at bounding box center [860, 321] width 91 height 12
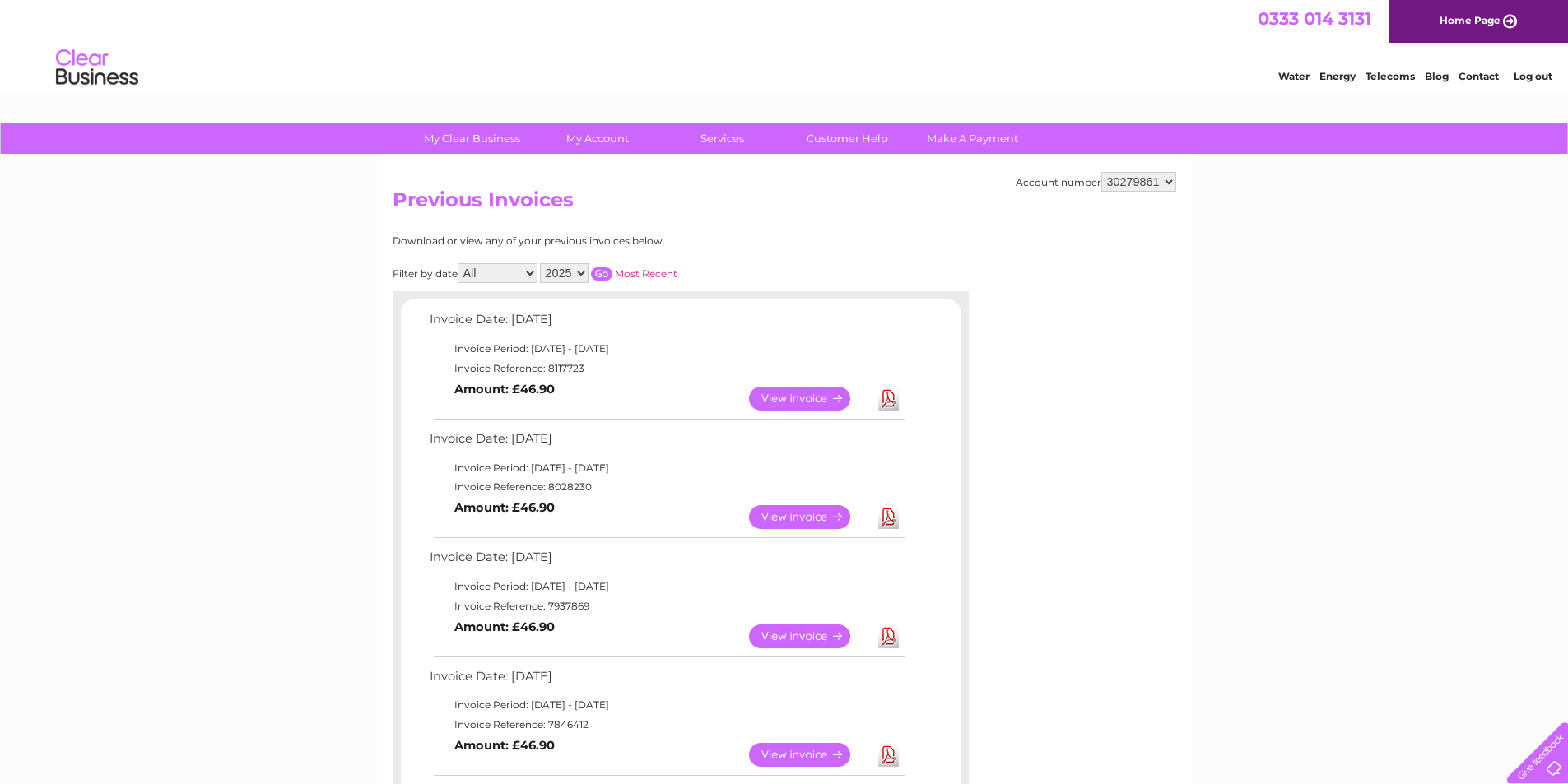
click at [582, 277] on select "2025 2024 2023" at bounding box center [564, 274] width 49 height 20
select select "2023"
click at [542, 263] on select "2025 2024 2023" at bounding box center [564, 274] width 49 height 20
click at [857, 141] on link "Customer Help" at bounding box center [848, 138] width 135 height 30
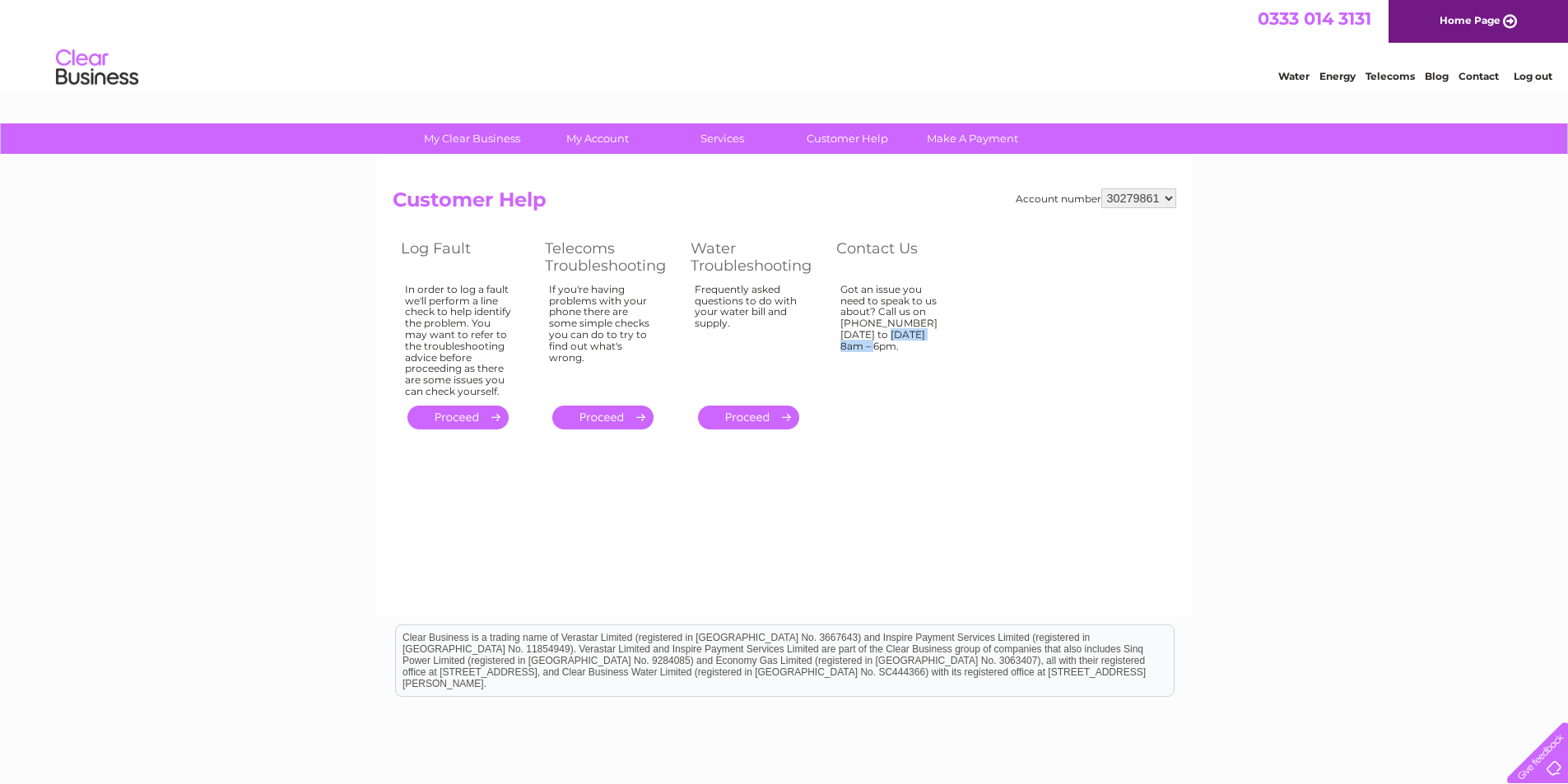
drag, startPoint x: 905, startPoint y: 324, endPoint x: 839, endPoint y: 323, distance: 66.0
click at [839, 323] on td "Got an issue you need to speak to us about? Call us on [PHONE_NUMBER] [DATE] to…" at bounding box center [900, 340] width 144 height 122
click at [961, 452] on div "Account number 30279861 Customer Help Log Fault Telecoms Troubleshooting Water …" at bounding box center [784, 386] width 815 height 461
click at [1482, 81] on link "Contact" at bounding box center [1479, 75] width 40 height 12
